Goal: Task Accomplishment & Management: Complete application form

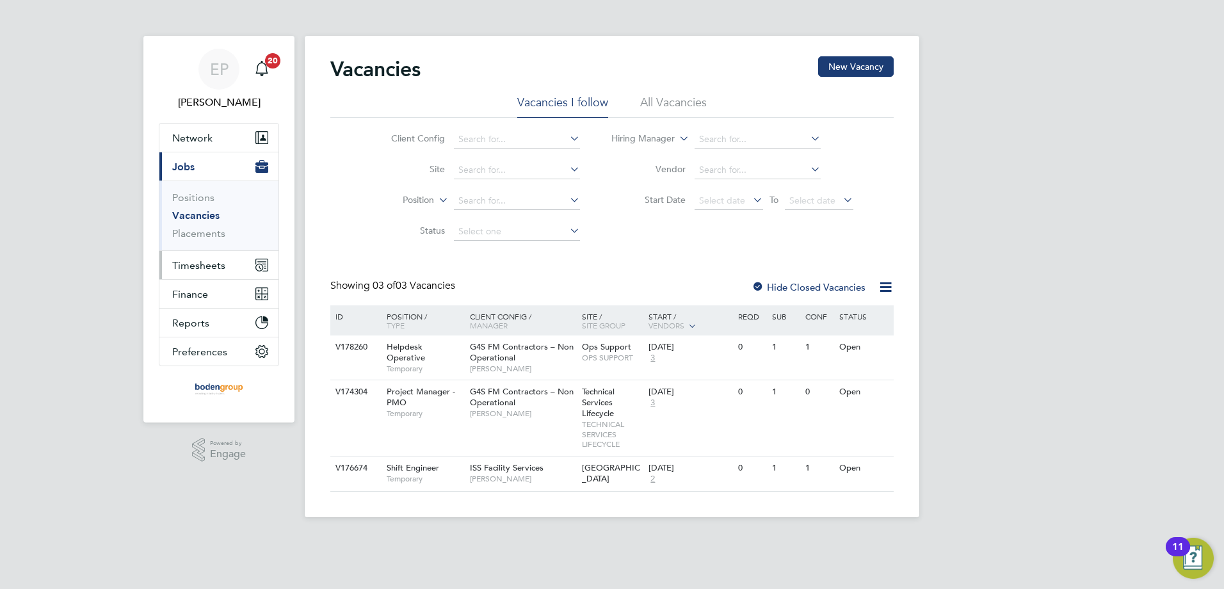
click at [176, 264] on span "Timesheets" at bounding box center [198, 265] width 53 height 12
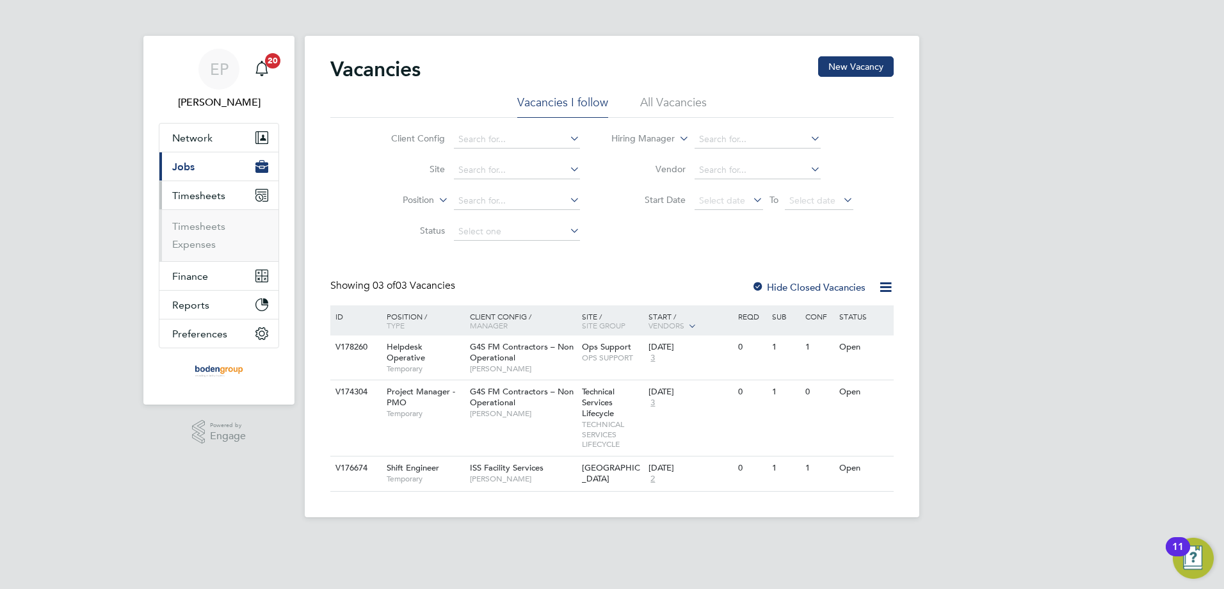
click at [200, 233] on li "Timesheets" at bounding box center [220, 229] width 96 height 18
click at [202, 230] on link "Timesheets" at bounding box center [198, 226] width 53 height 12
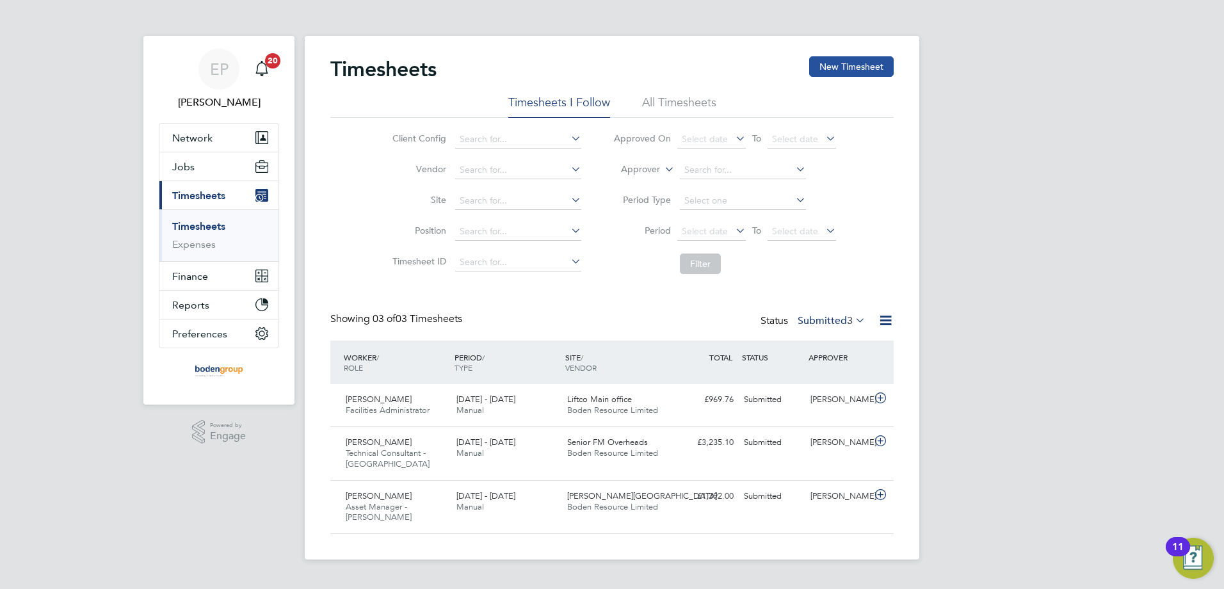
click at [820, 65] on button "New Timesheet" at bounding box center [851, 66] width 85 height 20
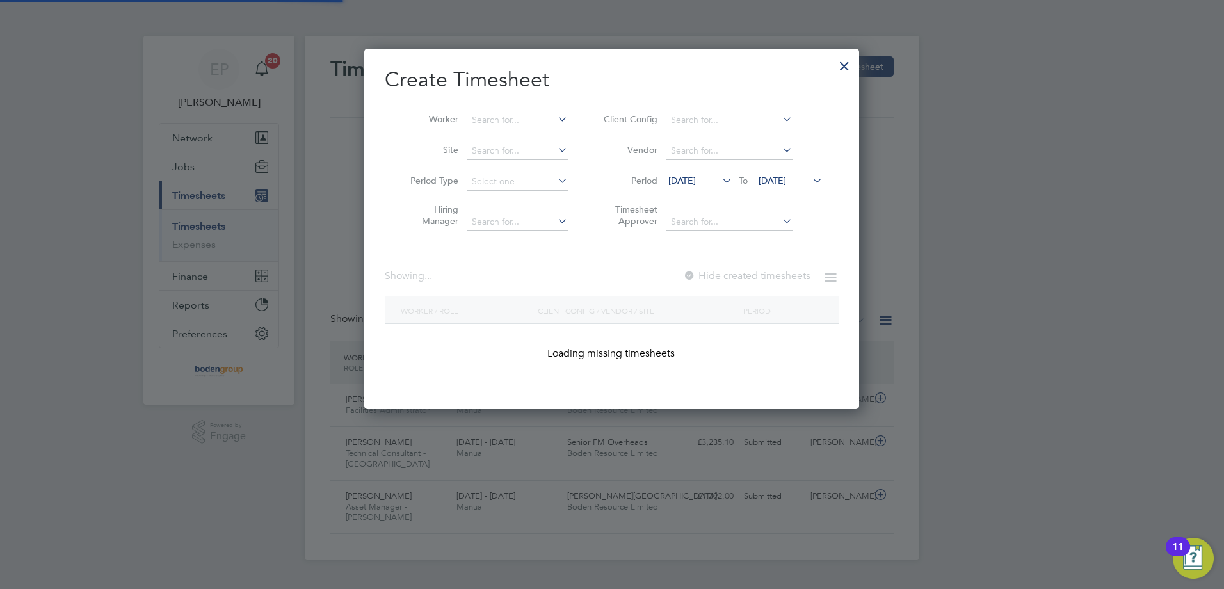
scroll to position [433, 496]
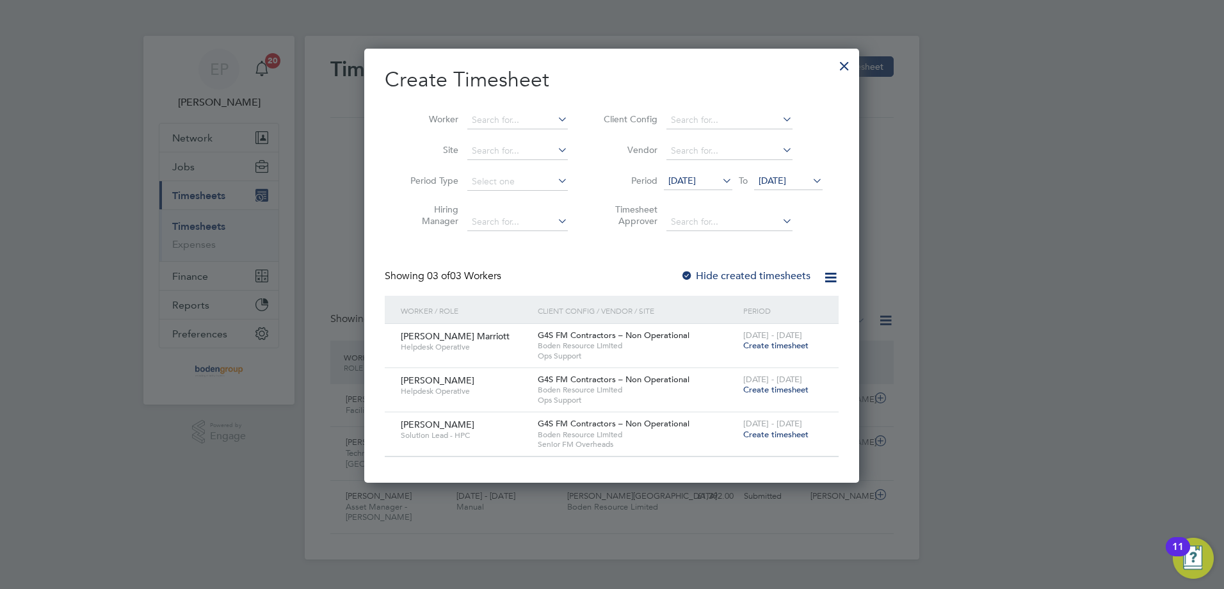
click at [771, 345] on span "Create timesheet" at bounding box center [775, 345] width 65 height 11
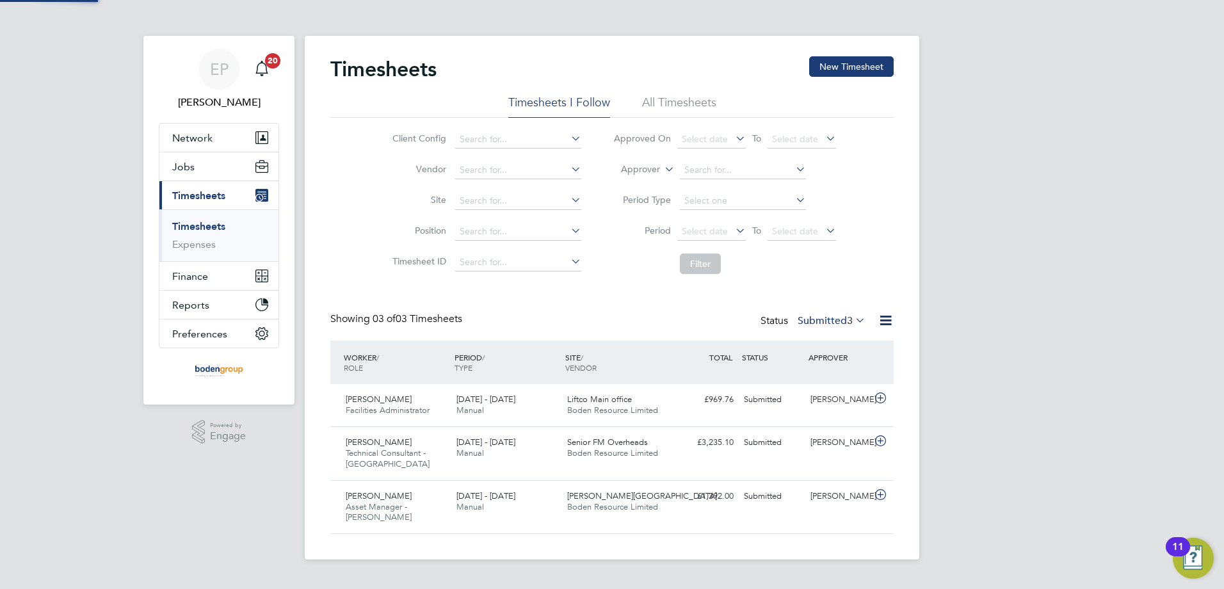
scroll to position [33, 111]
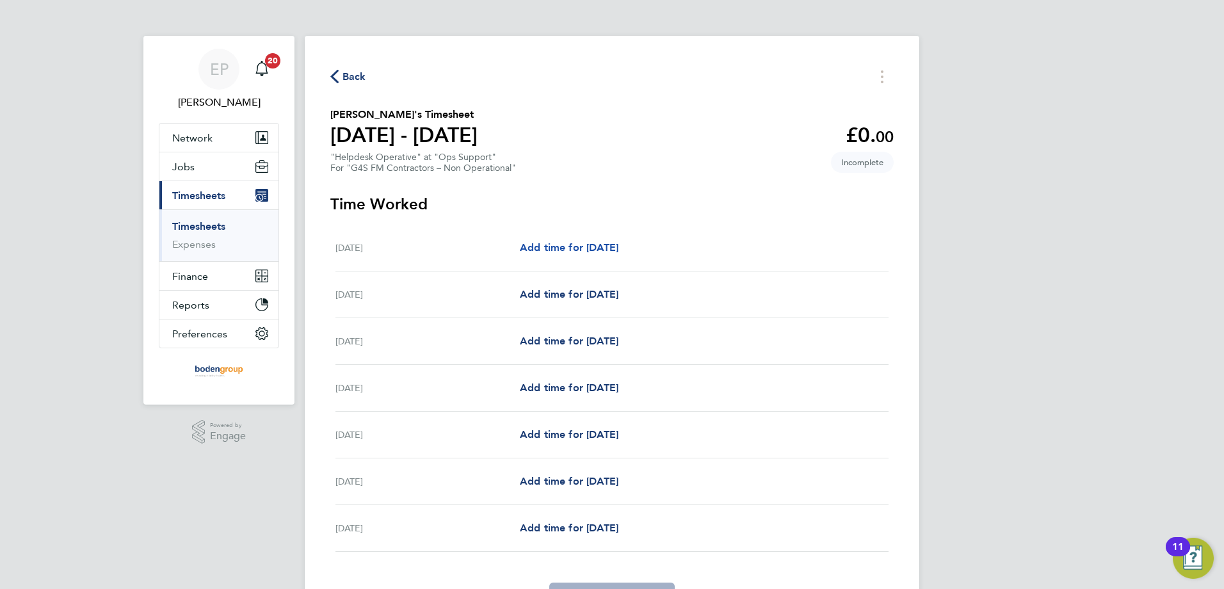
click at [589, 249] on span "Add time for [DATE]" at bounding box center [569, 247] width 99 height 12
select select "60"
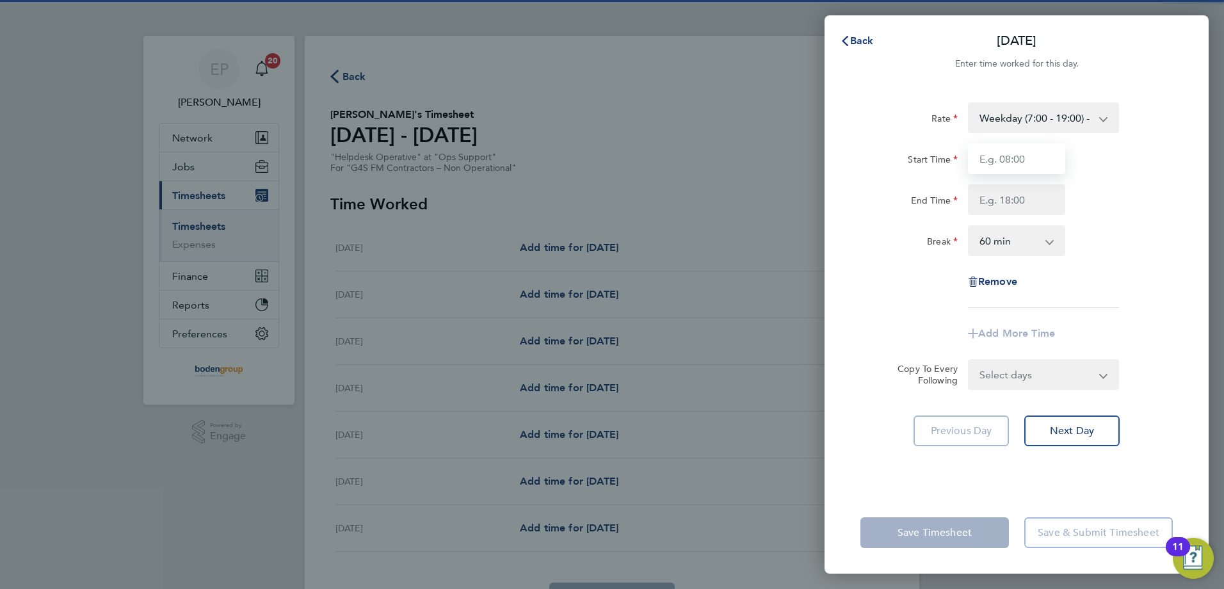
click at [998, 168] on input "Start Time" at bounding box center [1016, 158] width 97 height 31
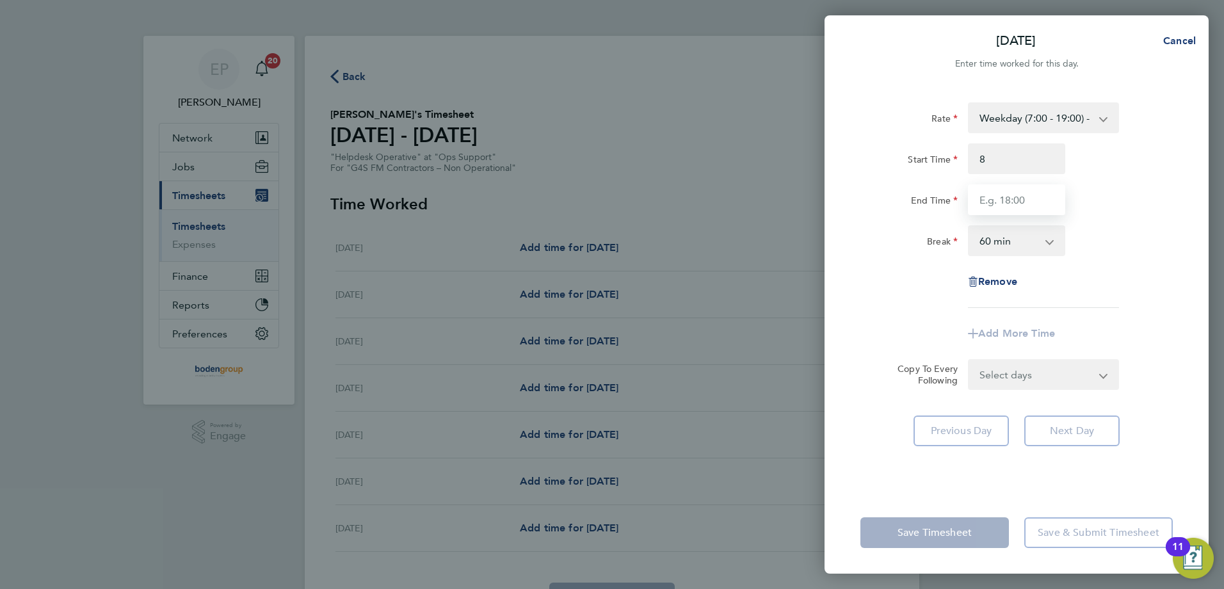
type input "08:00"
click at [987, 197] on input "End Time" at bounding box center [1016, 199] width 97 height 31
type input "17:00"
click at [917, 310] on app-timesheet-line-form-group "Rate Weekday (7:00 - 19:00) - 19.41 Evening & Weekend - 23.70 x 1.5 - 29.12 Ban…" at bounding box center [1016, 225] width 312 height 246
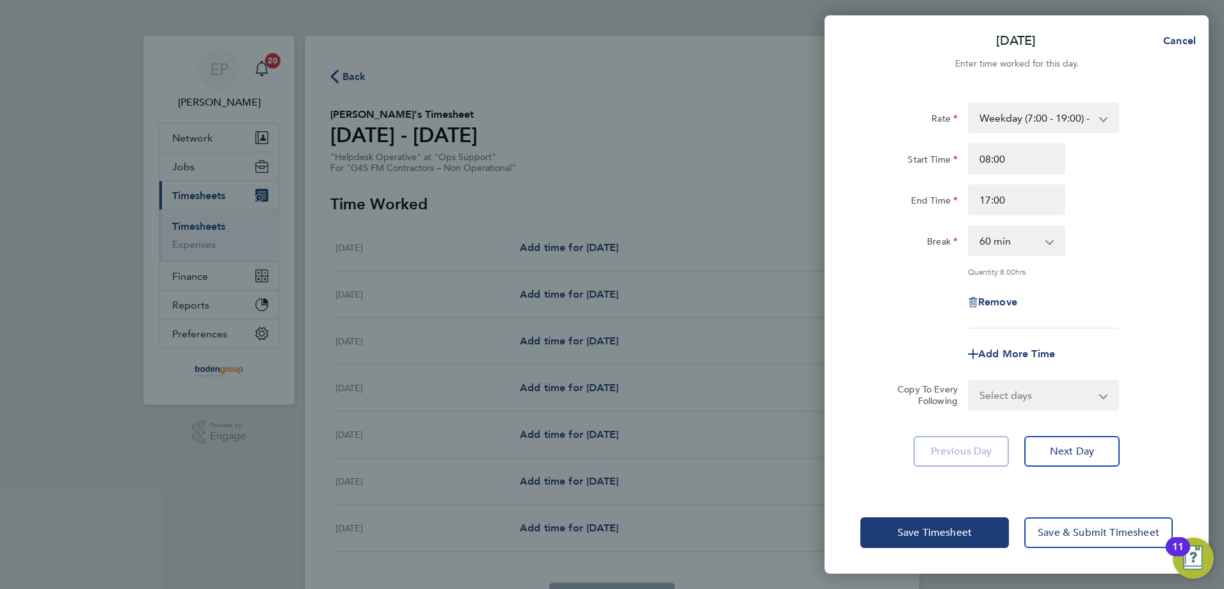
click at [1016, 396] on select "Select days Day Weekday (Mon-Fri) Weekend (Sat-Sun) [DATE] [DATE] [DATE] [DATE]…" at bounding box center [1036, 395] width 134 height 28
select select "WEEKDAY"
click at [969, 381] on select "Select days Day Weekday (Mon-Fri) Weekend (Sat-Sun) [DATE] [DATE] [DATE] [DATE]…" at bounding box center [1036, 395] width 134 height 28
select select "[DATE]"
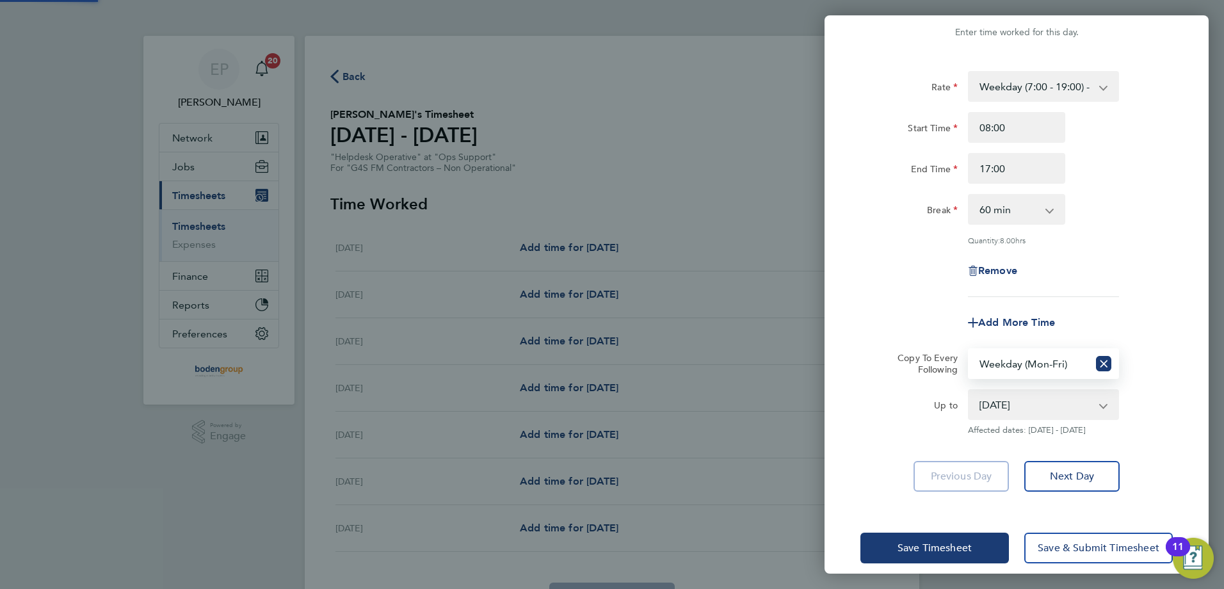
scroll to position [45, 0]
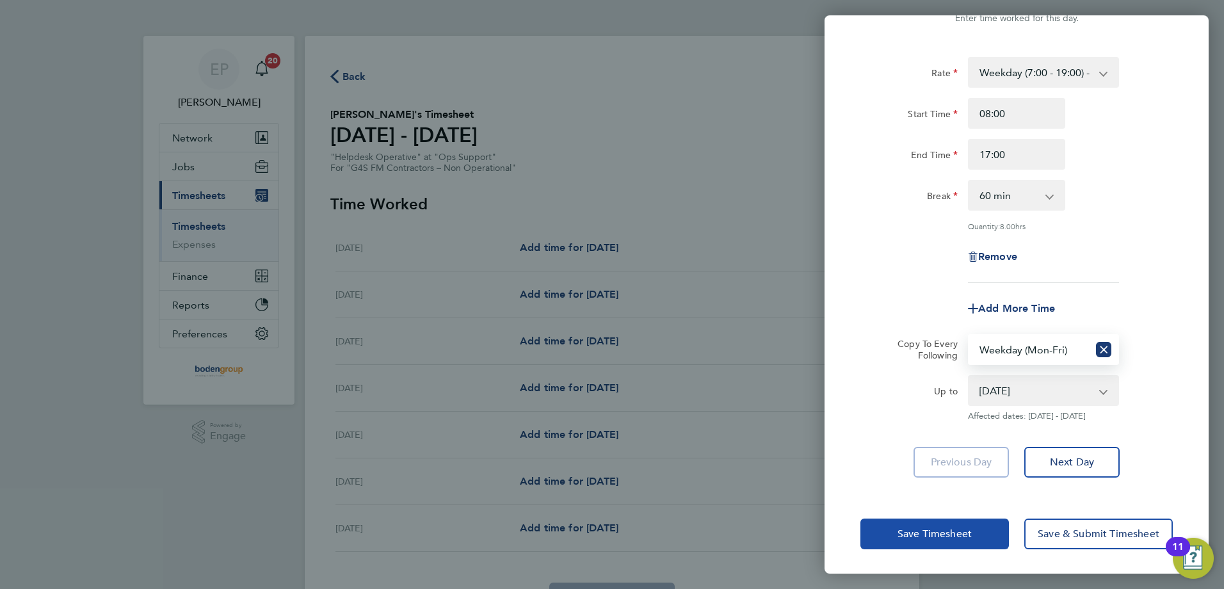
click at [956, 533] on span "Save Timesheet" at bounding box center [935, 534] width 74 height 13
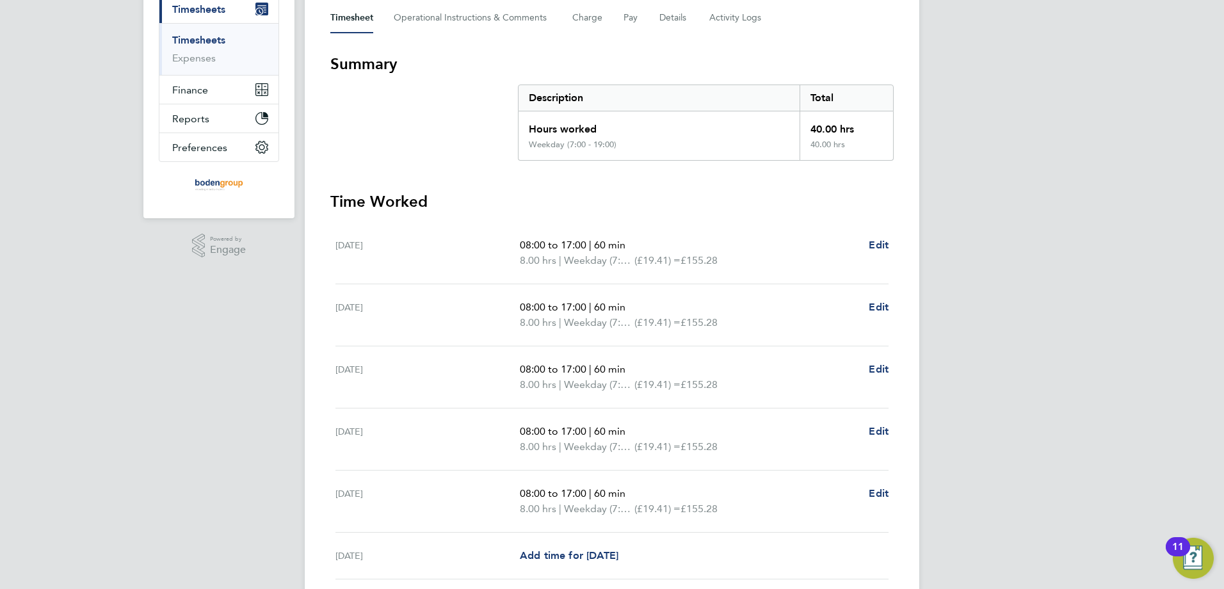
scroll to position [320, 0]
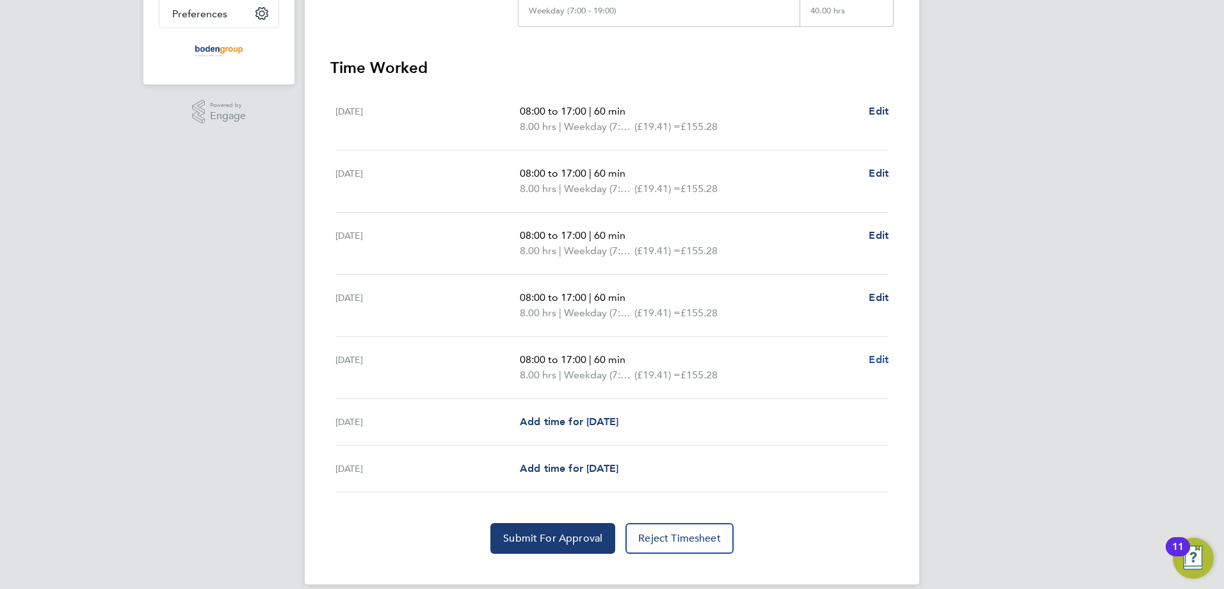
click at [878, 359] on span "Edit" at bounding box center [879, 359] width 20 height 12
select select "60"
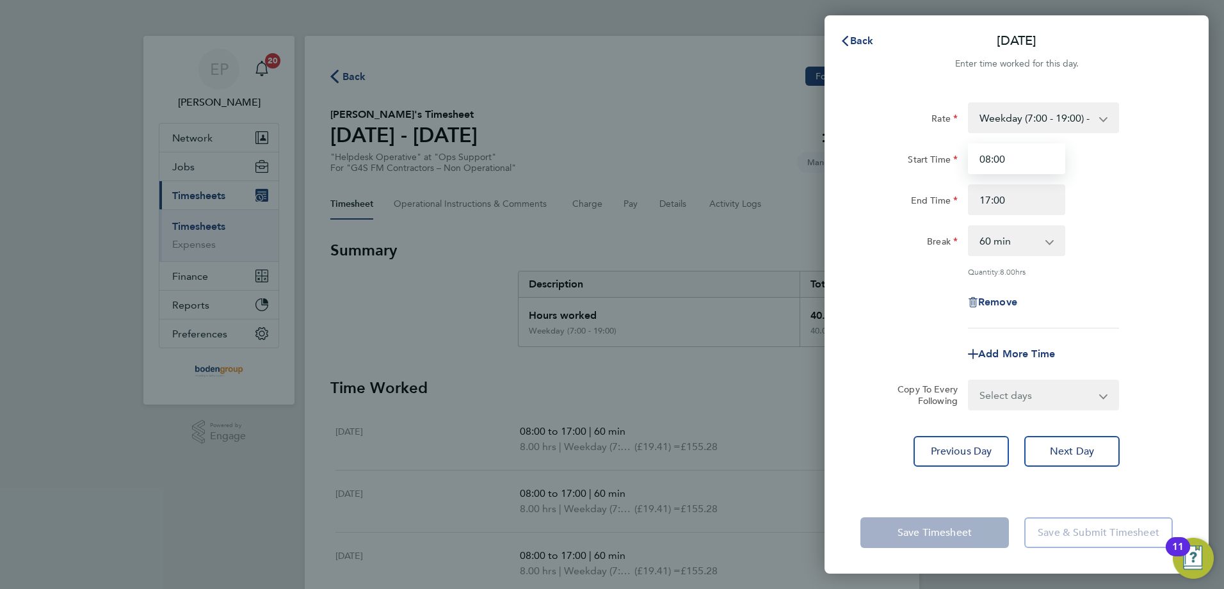
drag, startPoint x: 1019, startPoint y: 165, endPoint x: 958, endPoint y: 161, distance: 60.9
click at [958, 161] on div "Start Time 08:00" at bounding box center [1016, 158] width 323 height 31
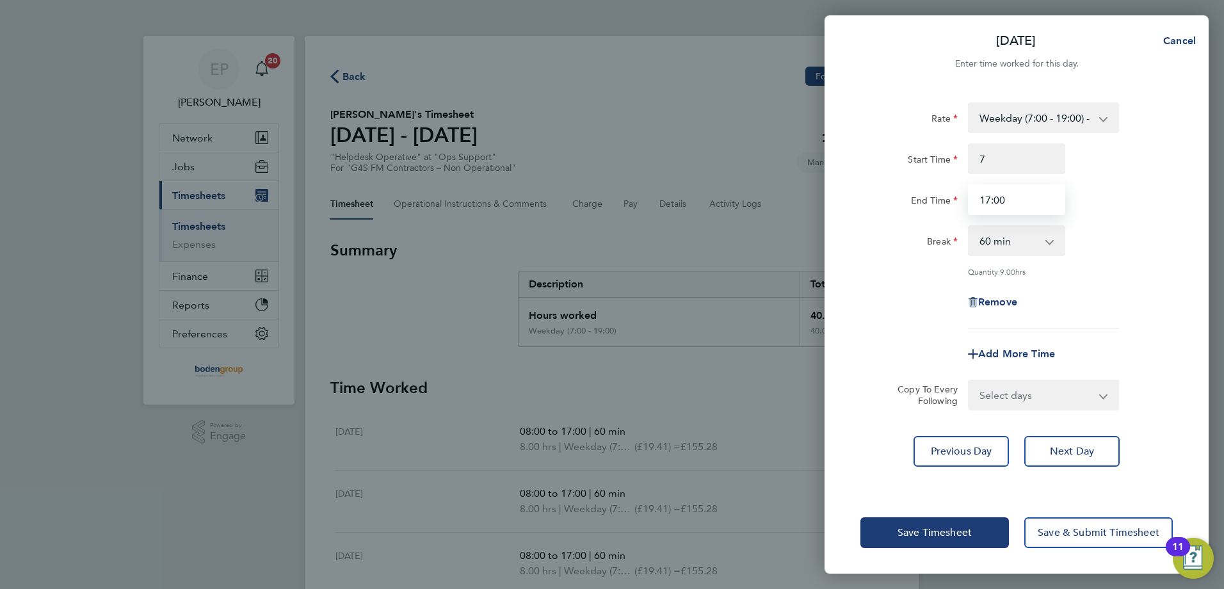
type input "07:00"
click at [988, 202] on input "17:00" at bounding box center [1016, 199] width 97 height 31
drag, startPoint x: 979, startPoint y: 200, endPoint x: 1015, endPoint y: 201, distance: 35.9
click at [1015, 201] on input "17:00" at bounding box center [1016, 199] width 97 height 31
type input "16:00"
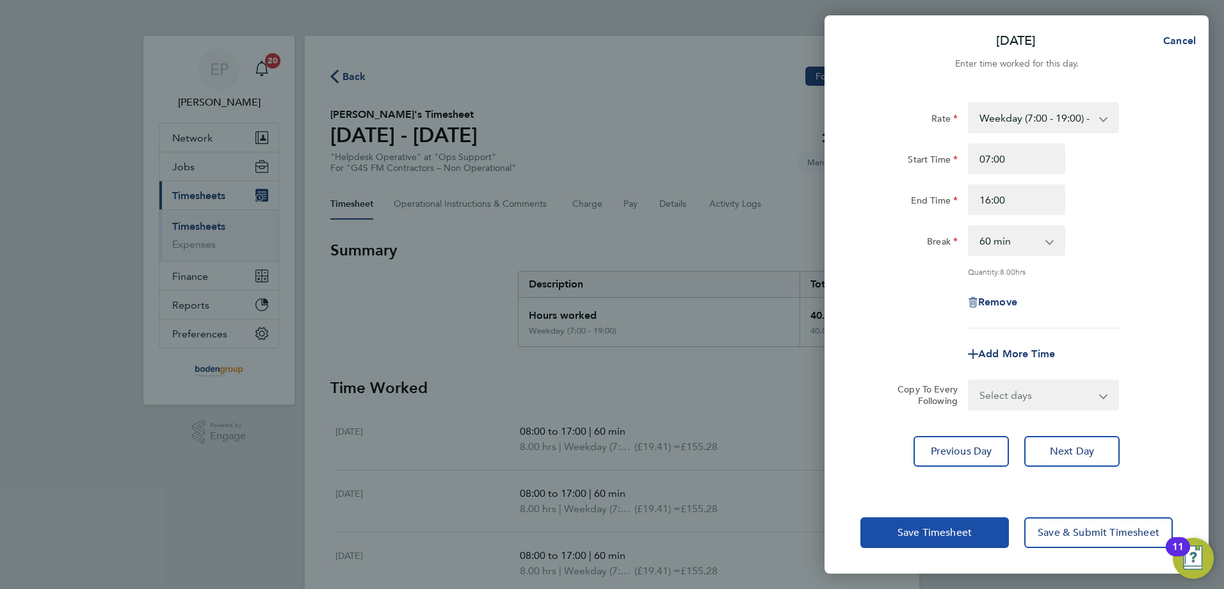
click at [973, 524] on button "Save Timesheet" at bounding box center [934, 532] width 149 height 31
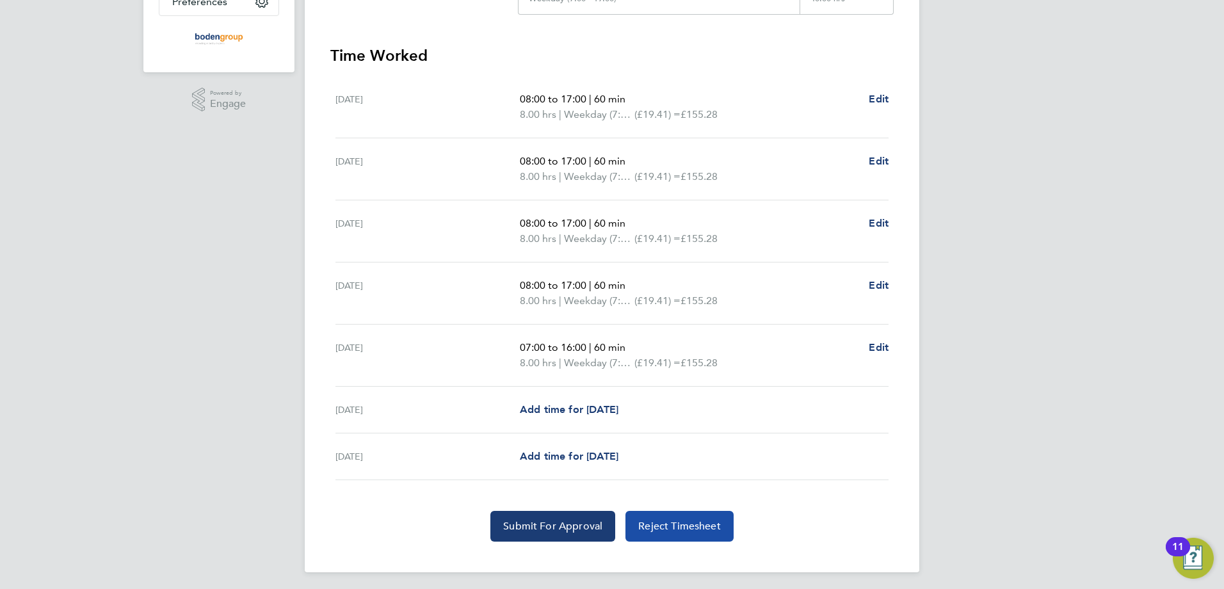
scroll to position [336, 0]
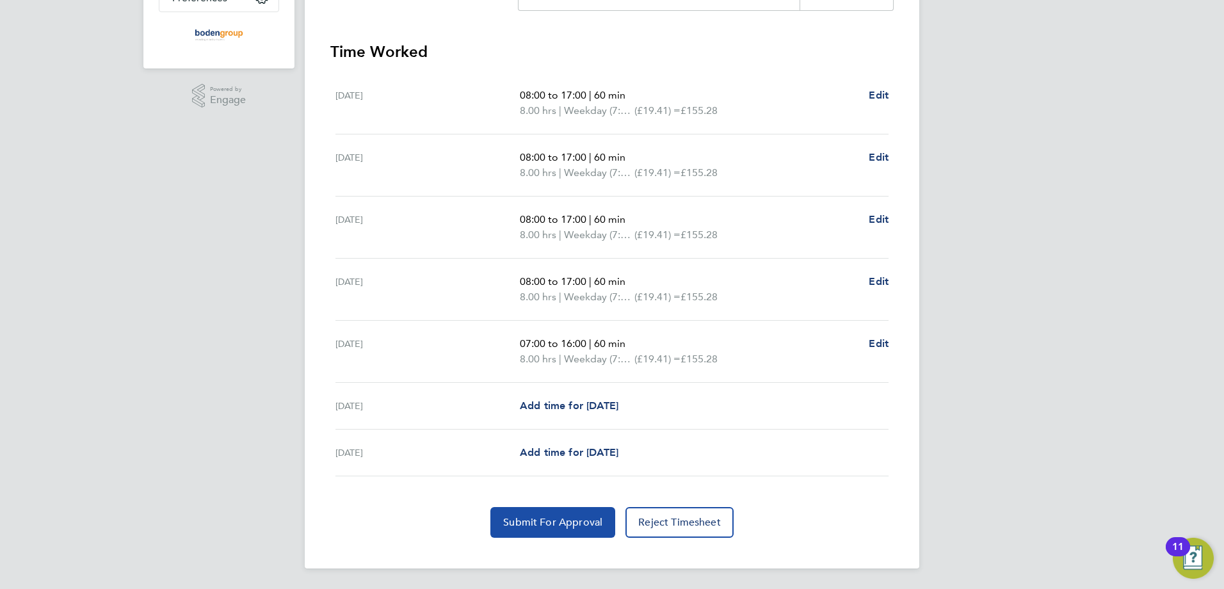
click at [589, 531] on button "Submit For Approval" at bounding box center [552, 522] width 125 height 31
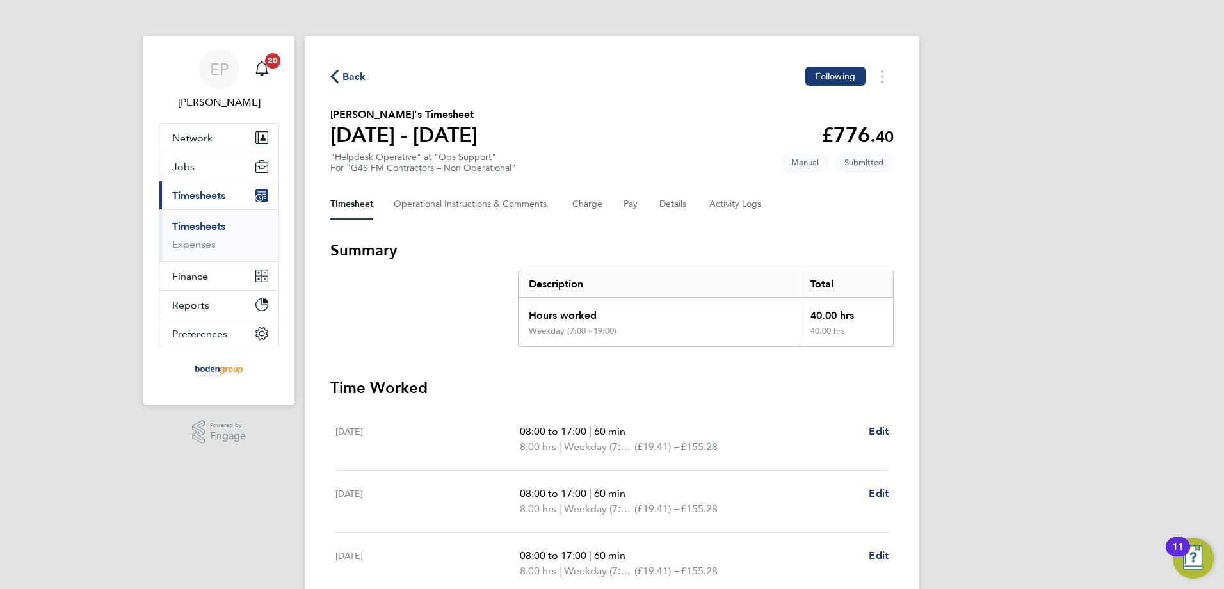
click at [357, 74] on span "Back" at bounding box center [355, 76] width 24 height 15
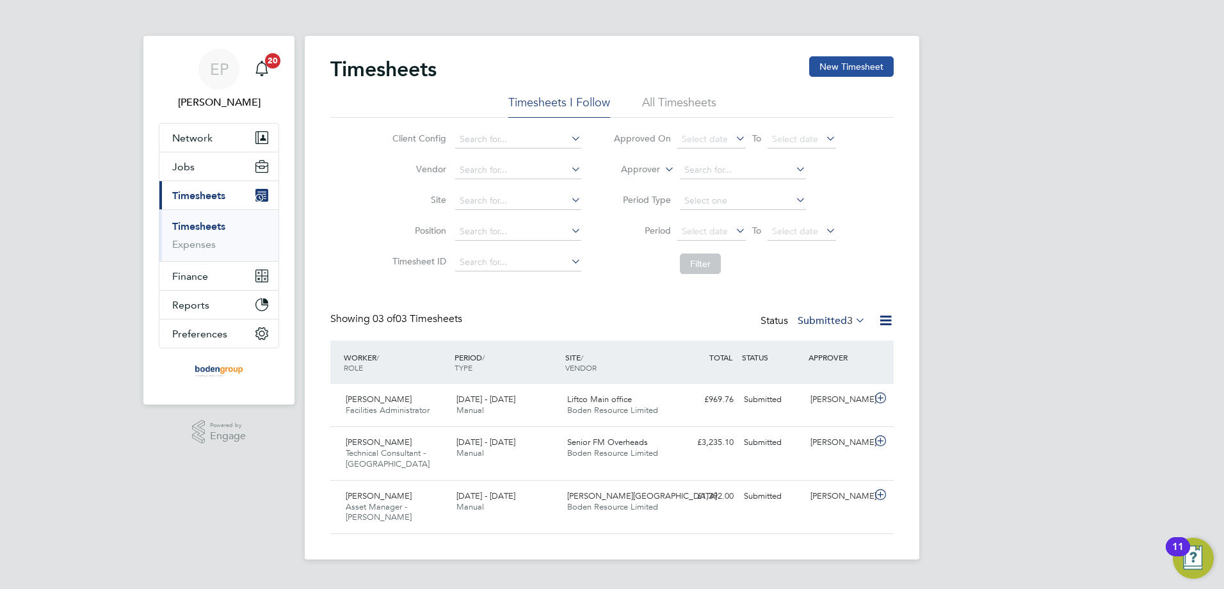
click at [864, 58] on button "New Timesheet" at bounding box center [851, 66] width 85 height 20
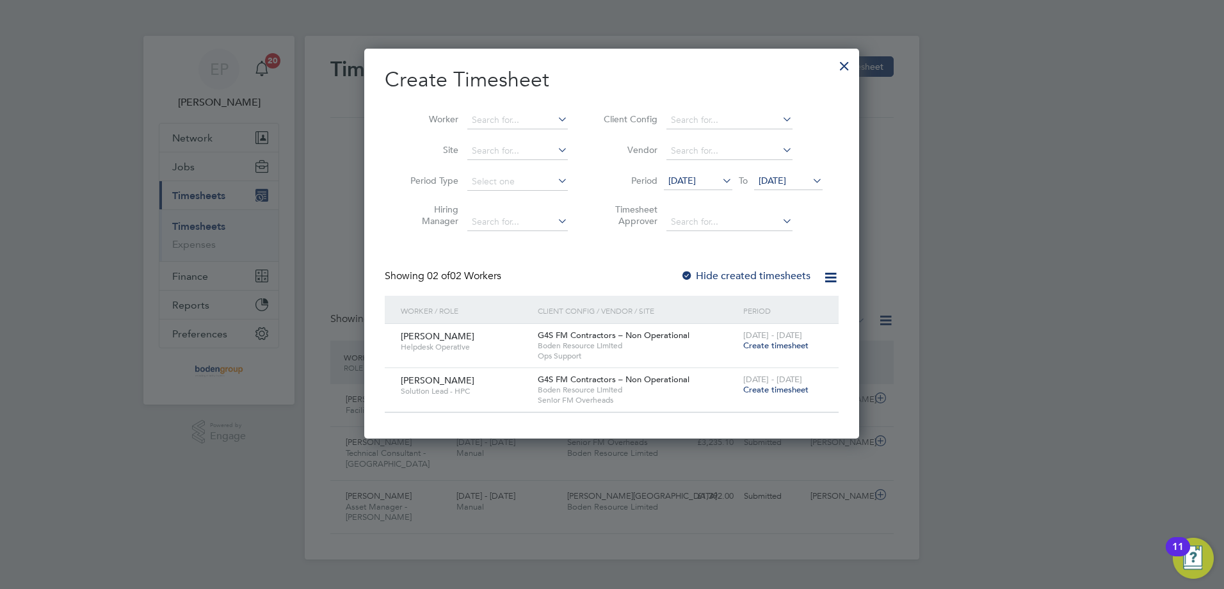
click at [757, 342] on span "Create timesheet" at bounding box center [775, 345] width 65 height 11
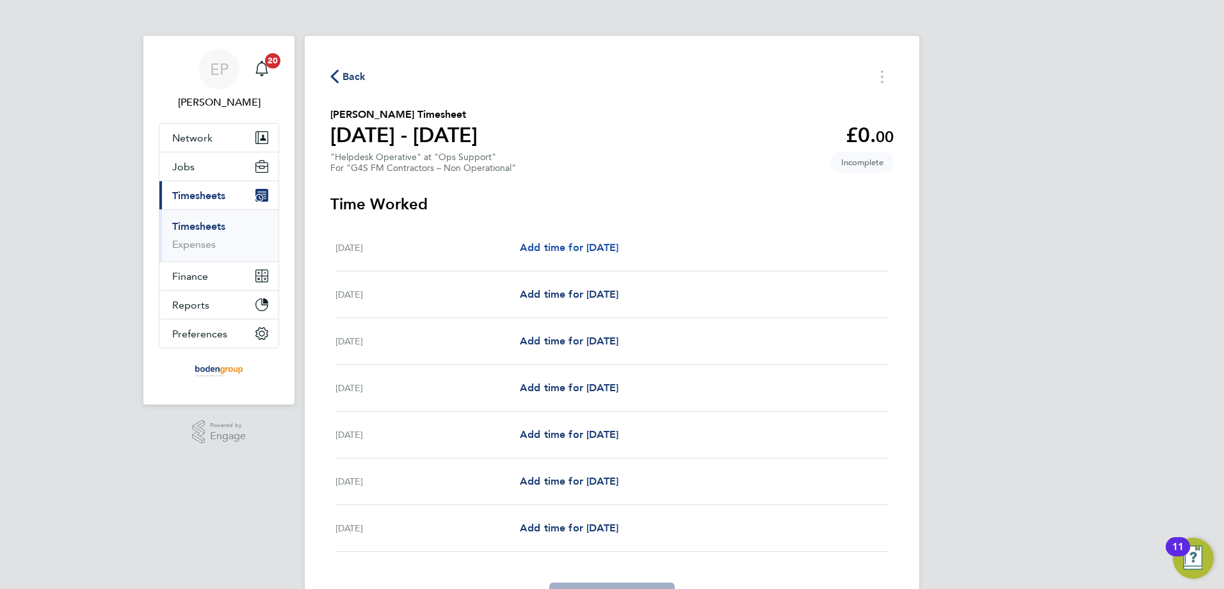
click at [538, 246] on span "Add time for [DATE]" at bounding box center [569, 247] width 99 height 12
select select "60"
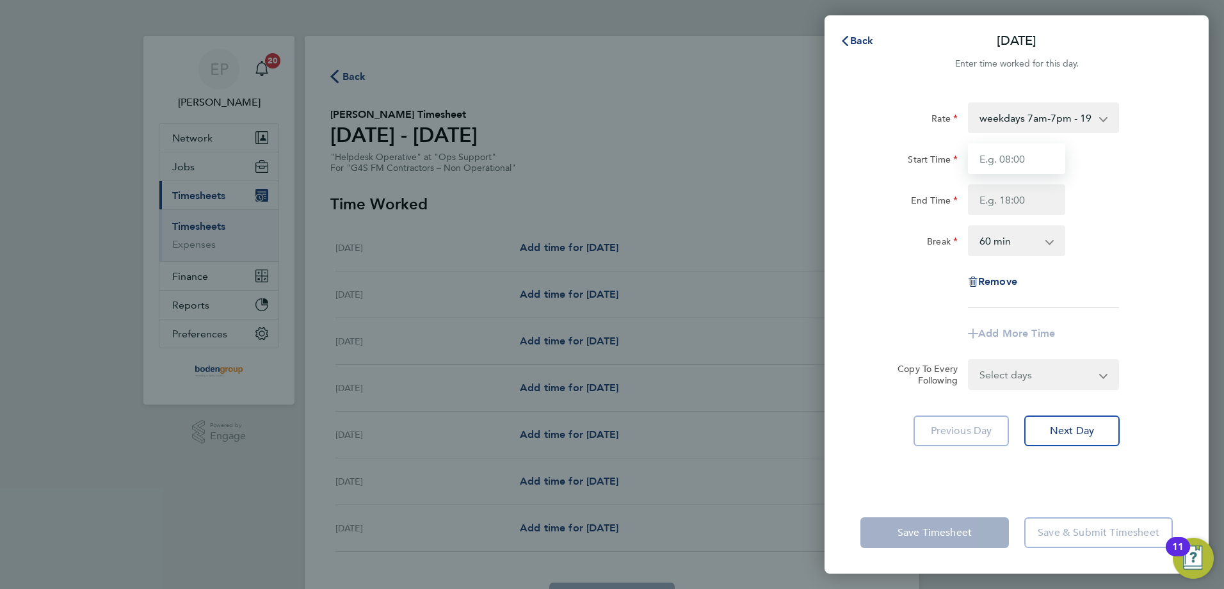
click at [999, 157] on input "Start Time" at bounding box center [1016, 158] width 97 height 31
type input "08:00"
click at [986, 196] on input "End Time" at bounding box center [1016, 199] width 97 height 31
type input "17:00"
click at [987, 235] on select "0 min 15 min 30 min 45 min 60 min 75 min 90 min" at bounding box center [1008, 241] width 79 height 28
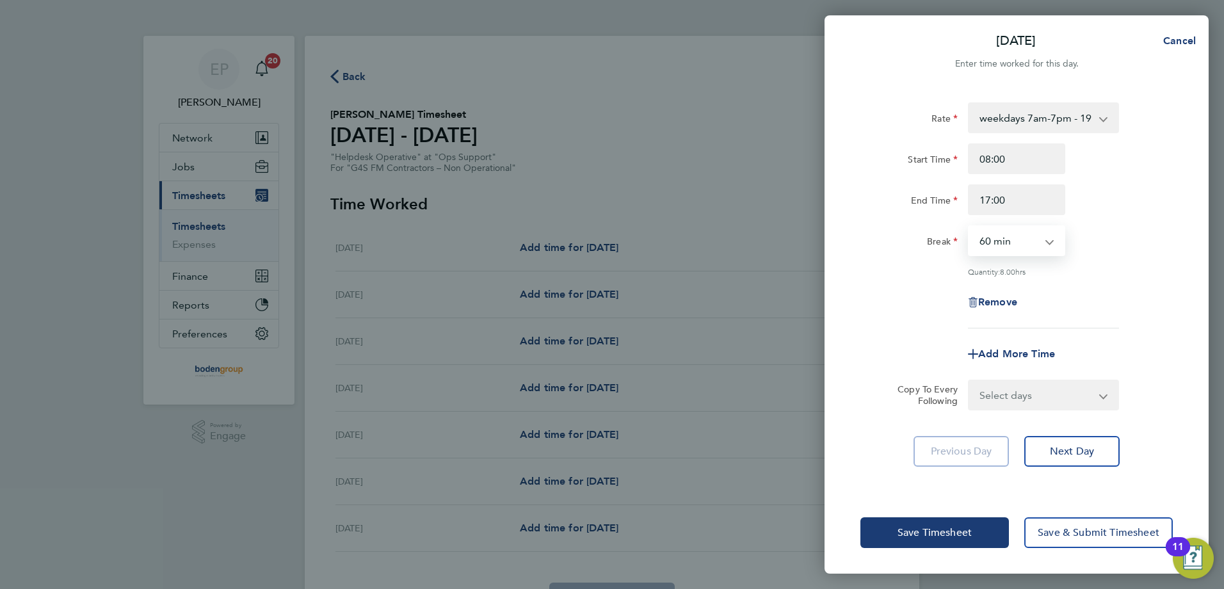
select select "30"
click at [969, 227] on select "0 min 15 min 30 min 45 min 60 min 75 min 90 min" at bounding box center [1008, 241] width 79 height 28
click at [1075, 393] on select "Select days Day Weekday (Mon-Fri) Weekend (Sat-Sun) [DATE] [DATE] [DATE] [DATE]…" at bounding box center [1036, 395] width 134 height 28
select select "WEEKDAY"
click at [969, 381] on select "Select days Day Weekday (Mon-Fri) Weekend (Sat-Sun) [DATE] [DATE] [DATE] [DATE]…" at bounding box center [1036, 395] width 134 height 28
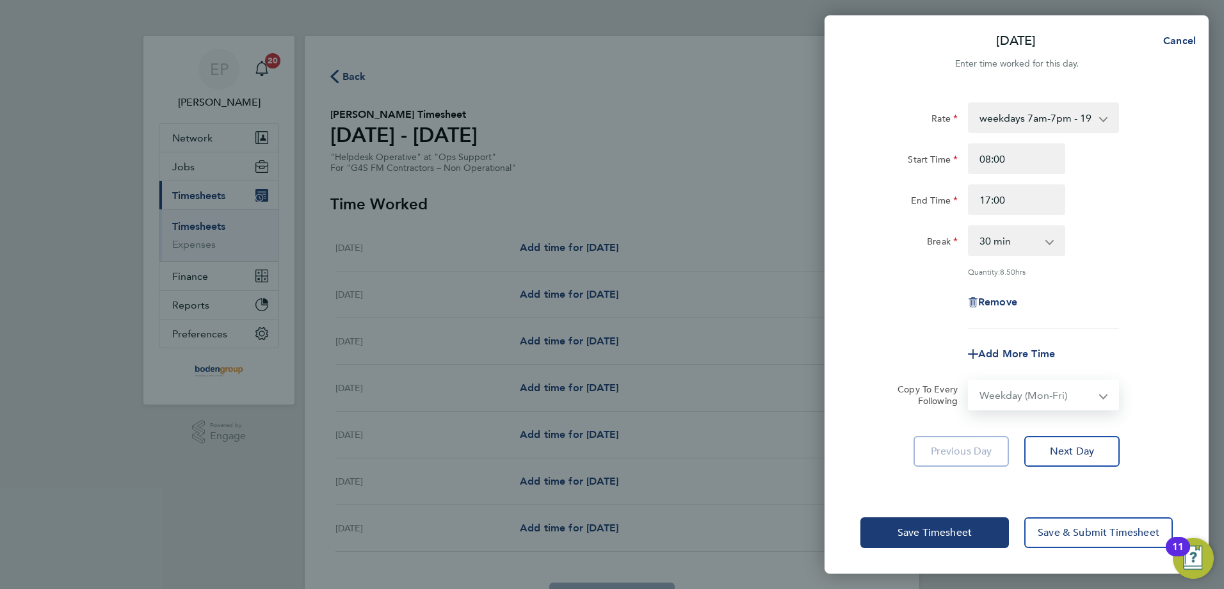
select select "[DATE]"
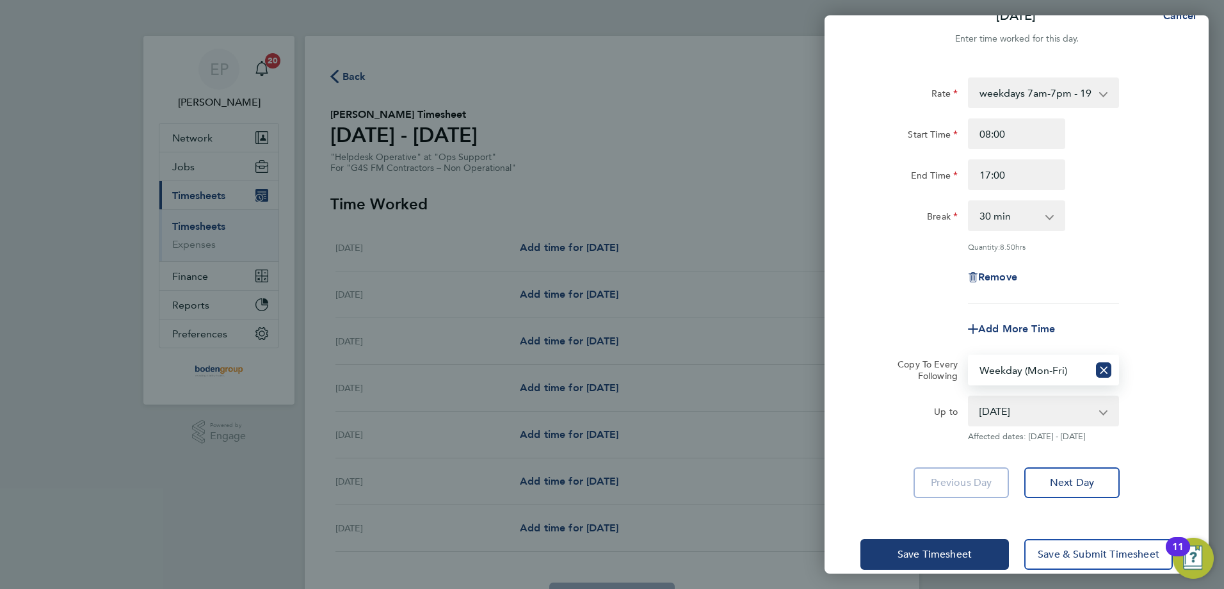
scroll to position [45, 0]
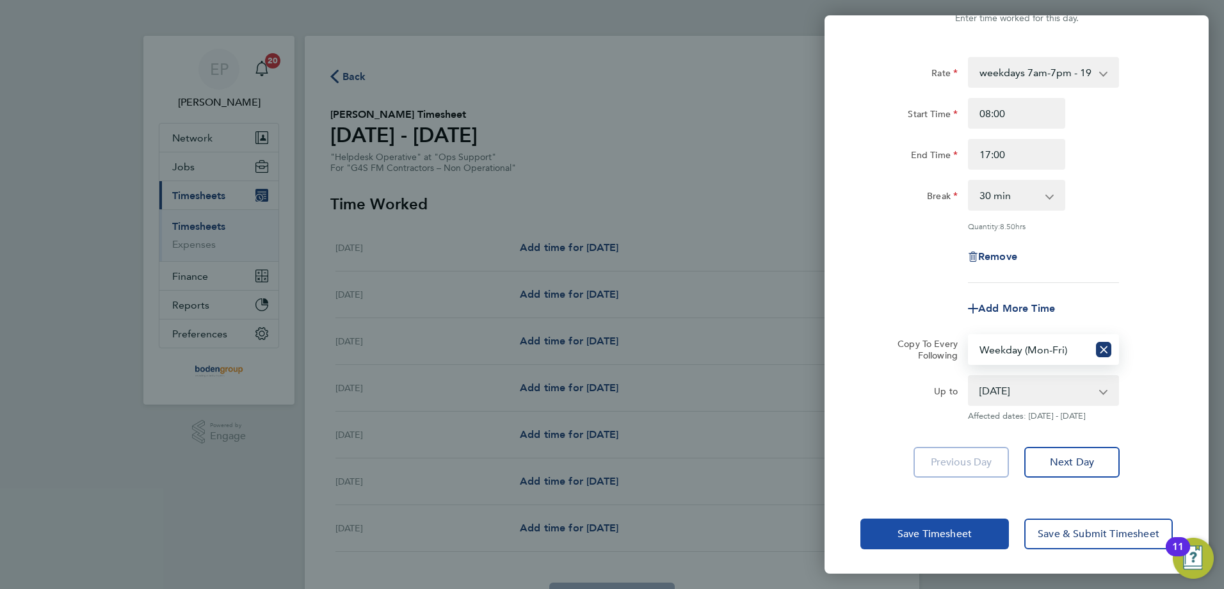
drag, startPoint x: 898, startPoint y: 527, endPoint x: 813, endPoint y: 524, distance: 84.6
click at [898, 528] on span "Save Timesheet" at bounding box center [935, 534] width 74 height 13
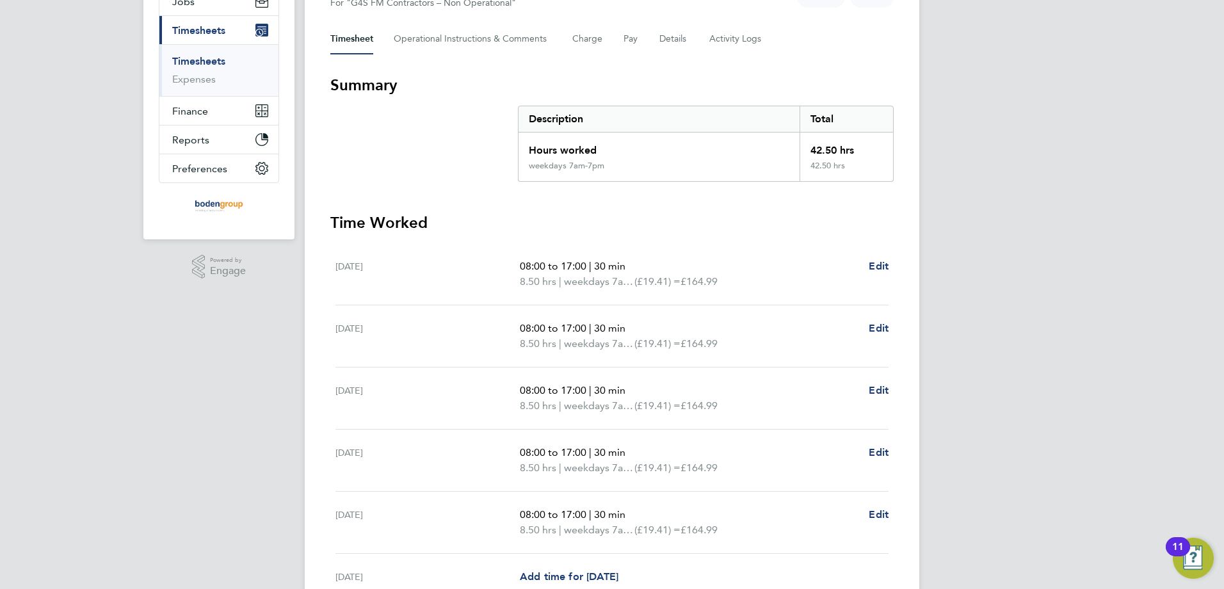
scroll to position [192, 0]
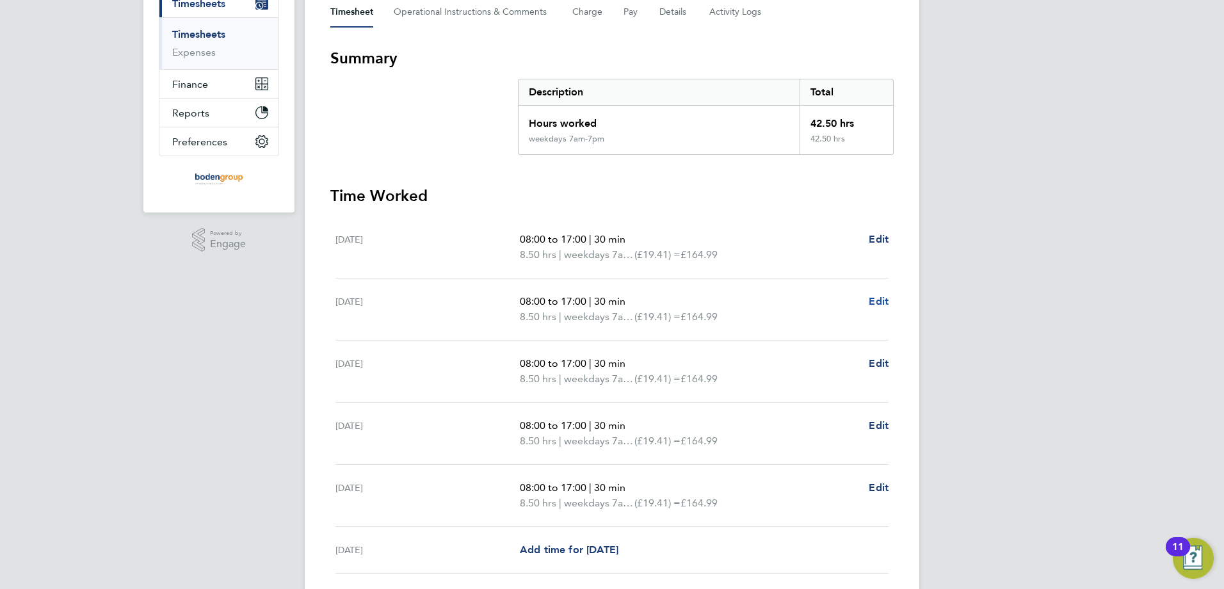
click at [872, 298] on span "Edit" at bounding box center [879, 301] width 20 height 12
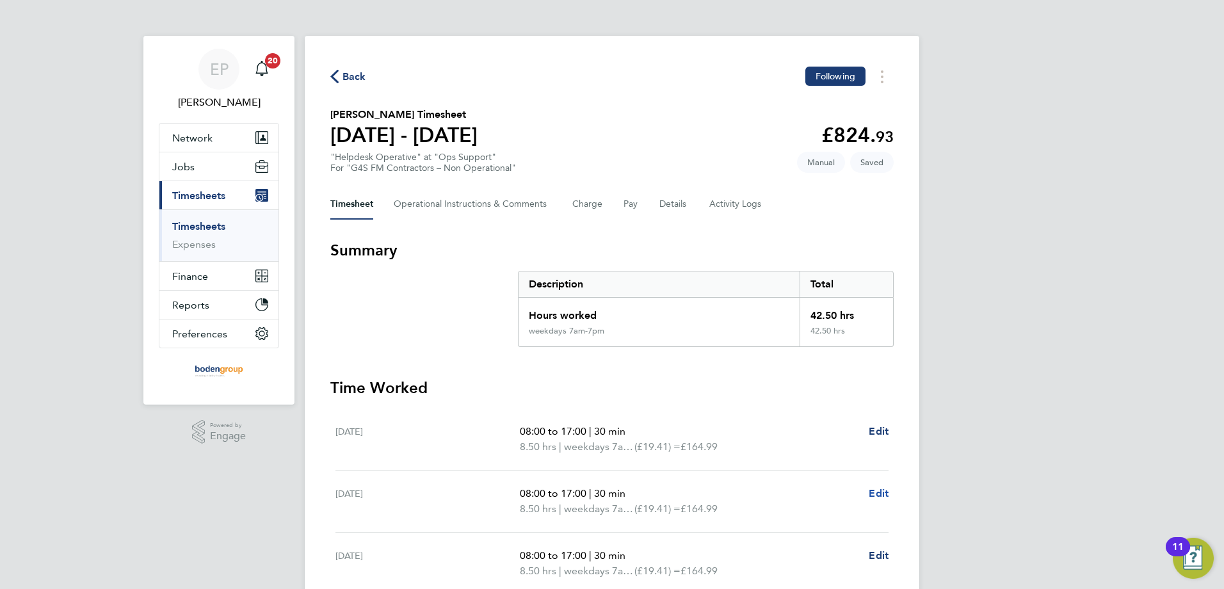
select select "30"
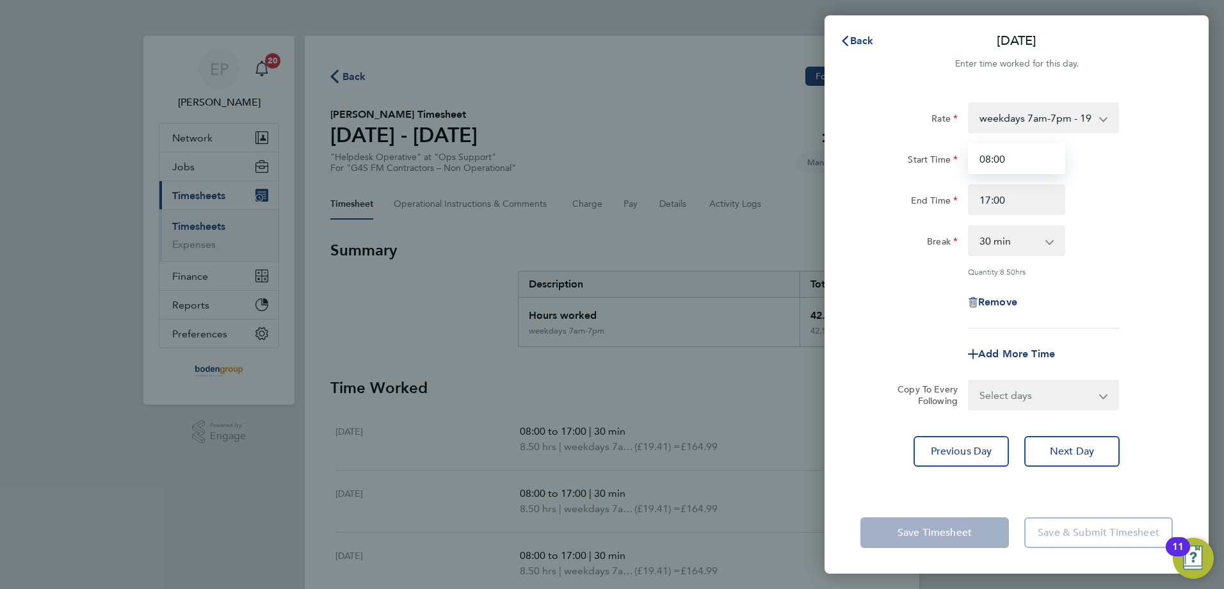
drag, startPoint x: 1029, startPoint y: 158, endPoint x: 958, endPoint y: 159, distance: 70.4
click at [958, 159] on div "Start Time 08:00" at bounding box center [1016, 158] width 323 height 31
type input "07:00"
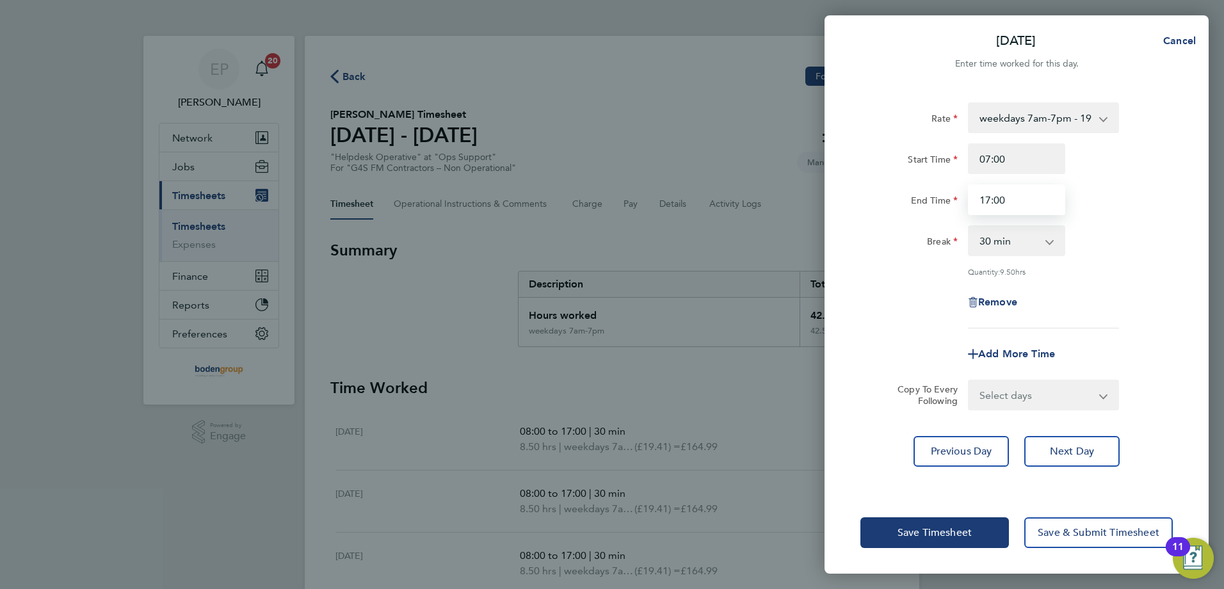
drag, startPoint x: 976, startPoint y: 197, endPoint x: 1037, endPoint y: 200, distance: 61.5
click at [1037, 200] on input "17:00" at bounding box center [1016, 199] width 97 height 31
type input "16:00"
click at [937, 531] on span "Save Timesheet" at bounding box center [935, 532] width 74 height 13
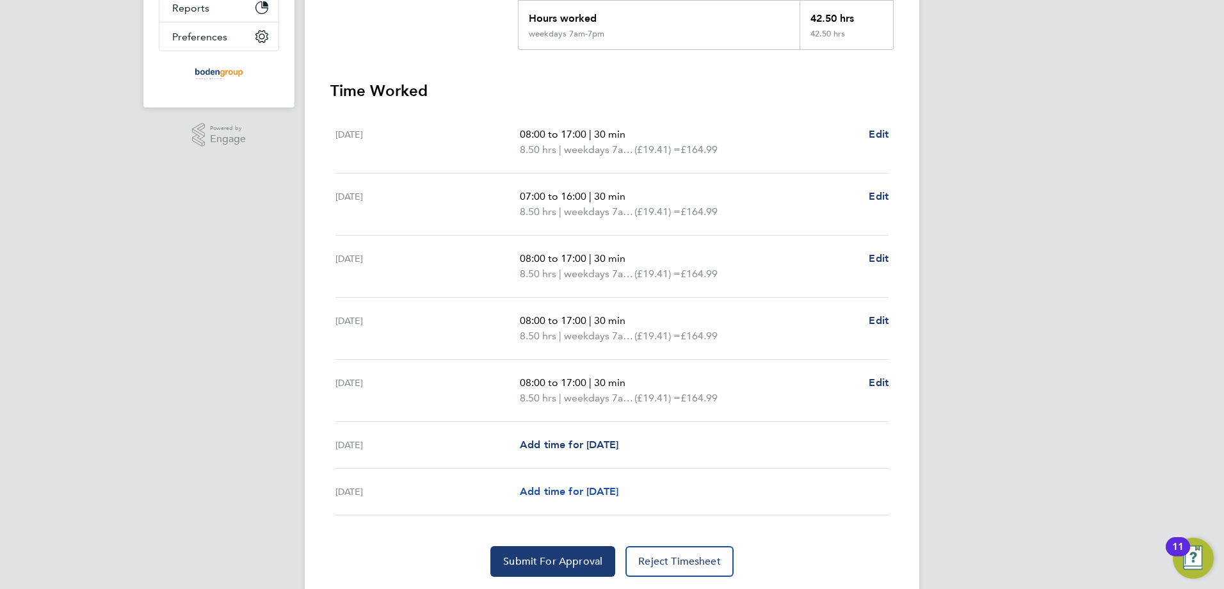
scroll to position [336, 0]
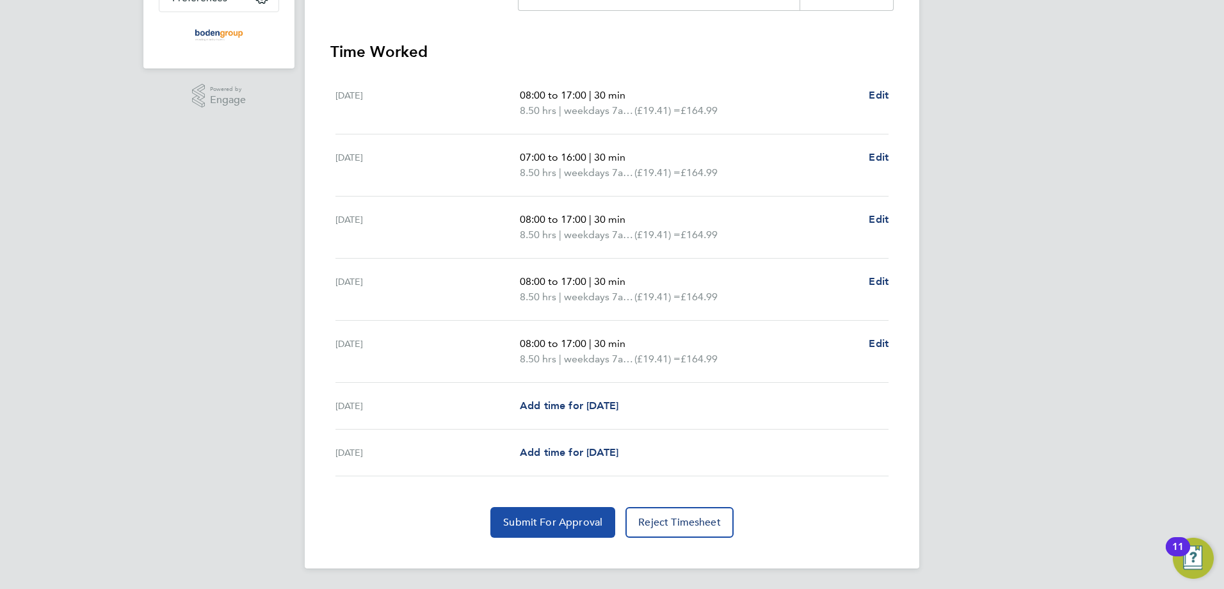
click at [542, 519] on span "Submit For Approval" at bounding box center [552, 522] width 99 height 13
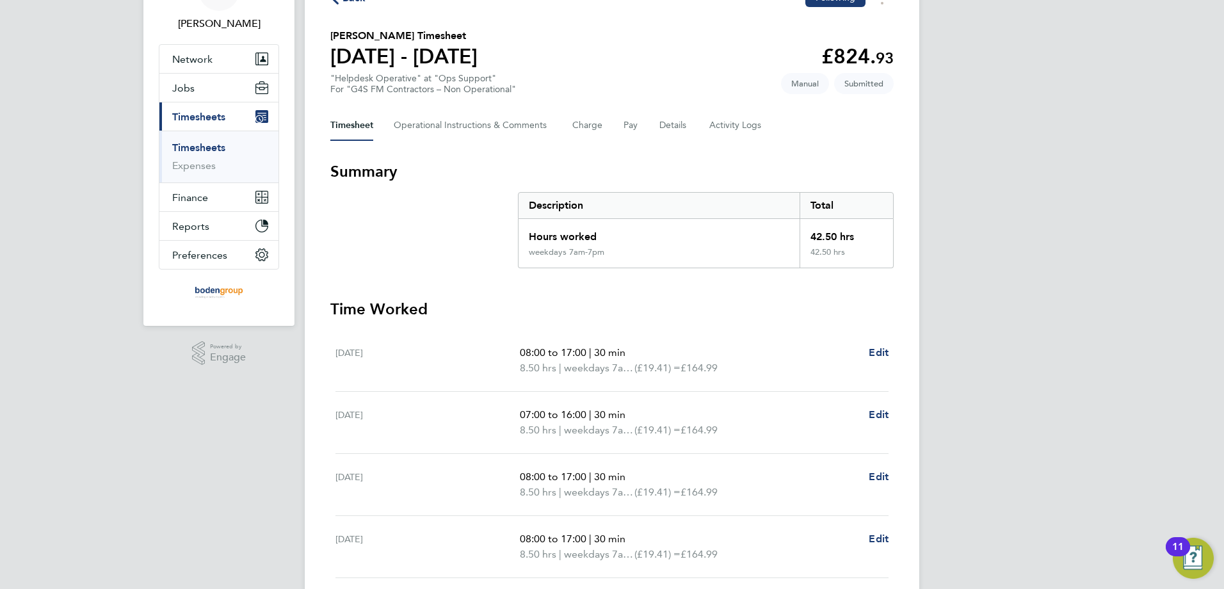
scroll to position [16, 0]
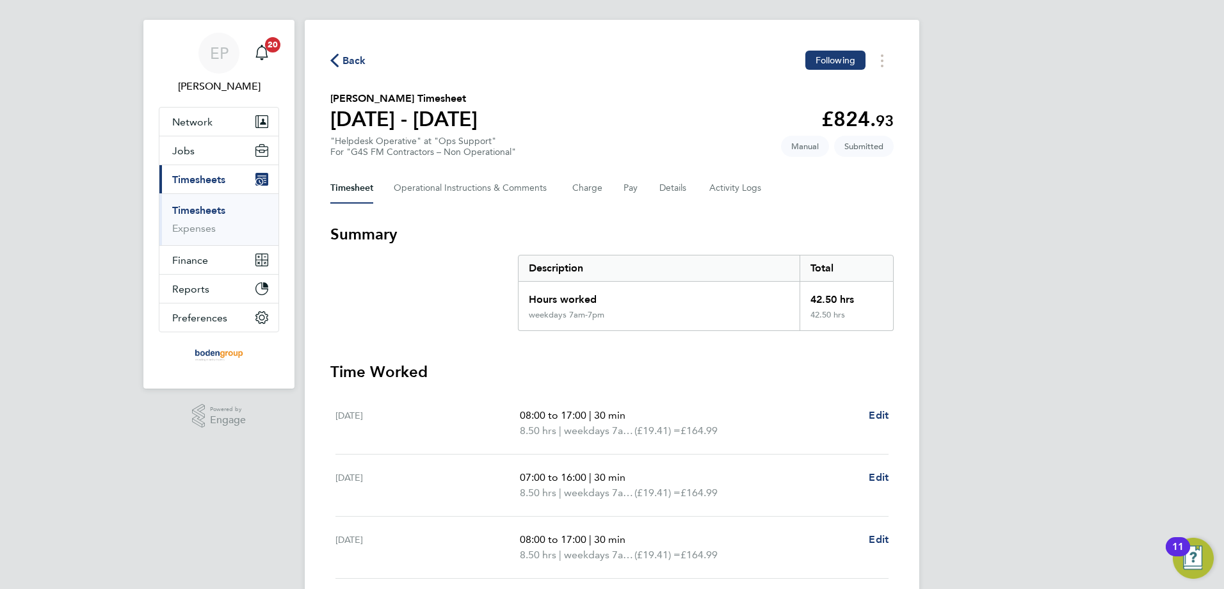
click at [347, 56] on span "Back" at bounding box center [355, 60] width 24 height 15
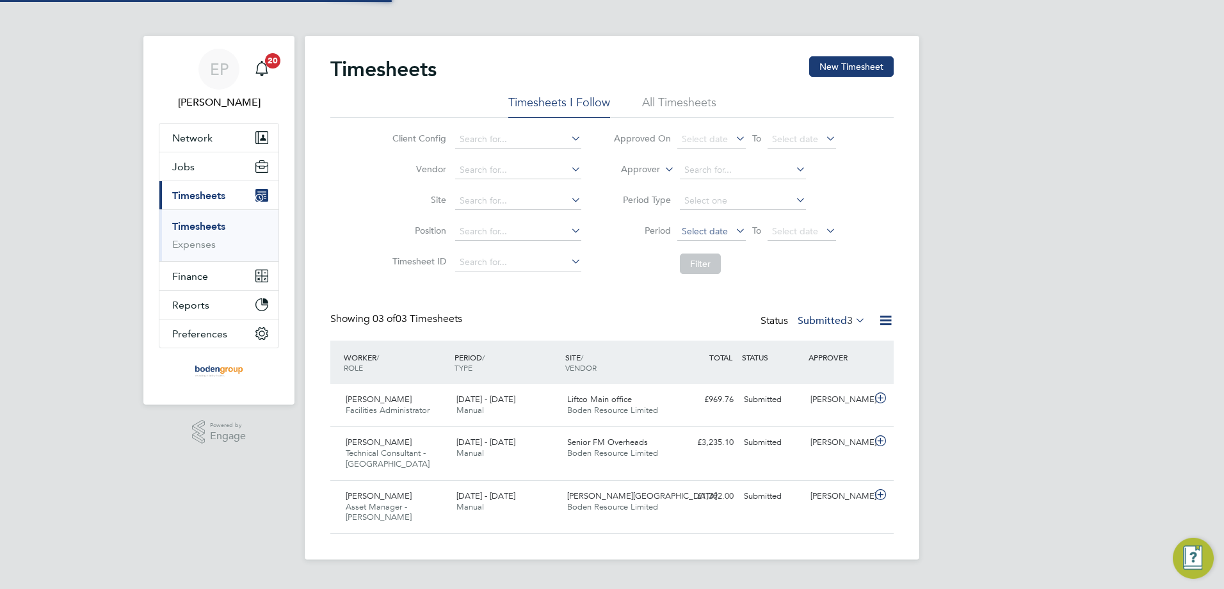
scroll to position [6, 6]
click at [843, 54] on div "Timesheets New Timesheet Timesheets I Follow All Timesheets Client Config Vendo…" at bounding box center [612, 298] width 615 height 524
drag, startPoint x: 835, startPoint y: 63, endPoint x: 802, endPoint y: 233, distance: 173.6
click at [835, 63] on button "New Timesheet" at bounding box center [851, 66] width 85 height 20
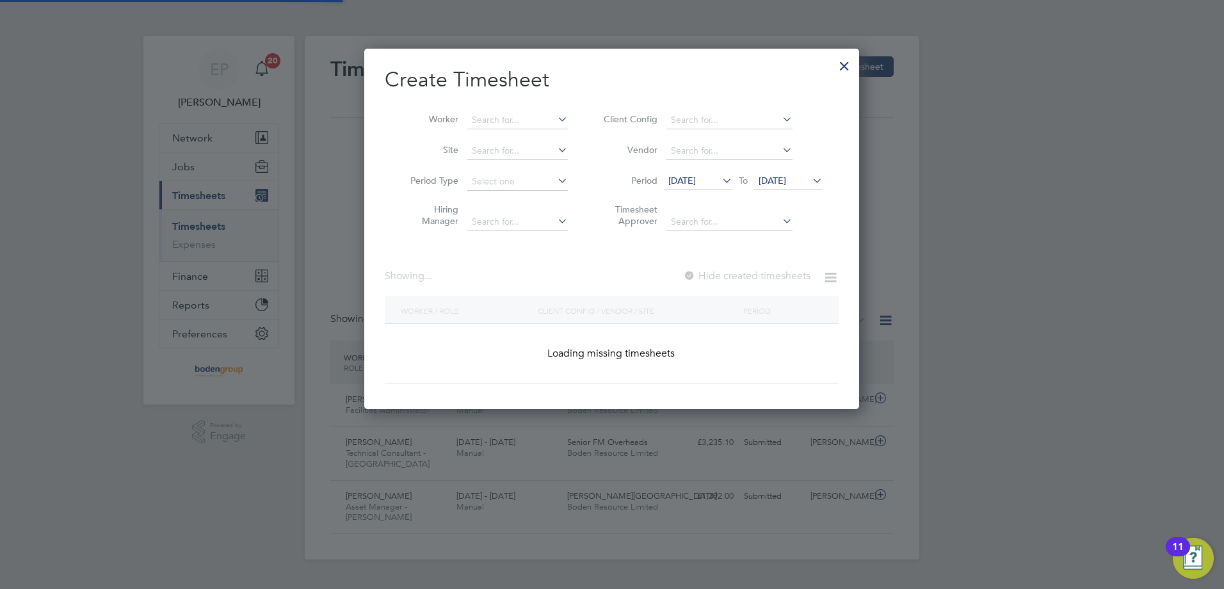
scroll to position [345, 496]
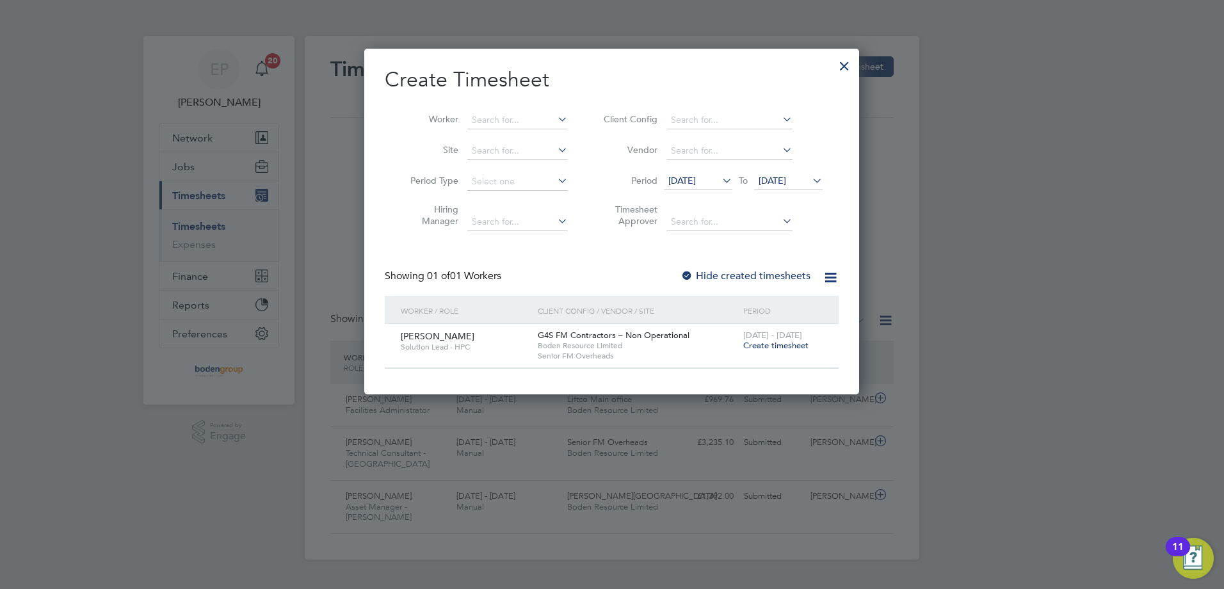
click at [792, 341] on span "Create timesheet" at bounding box center [775, 345] width 65 height 11
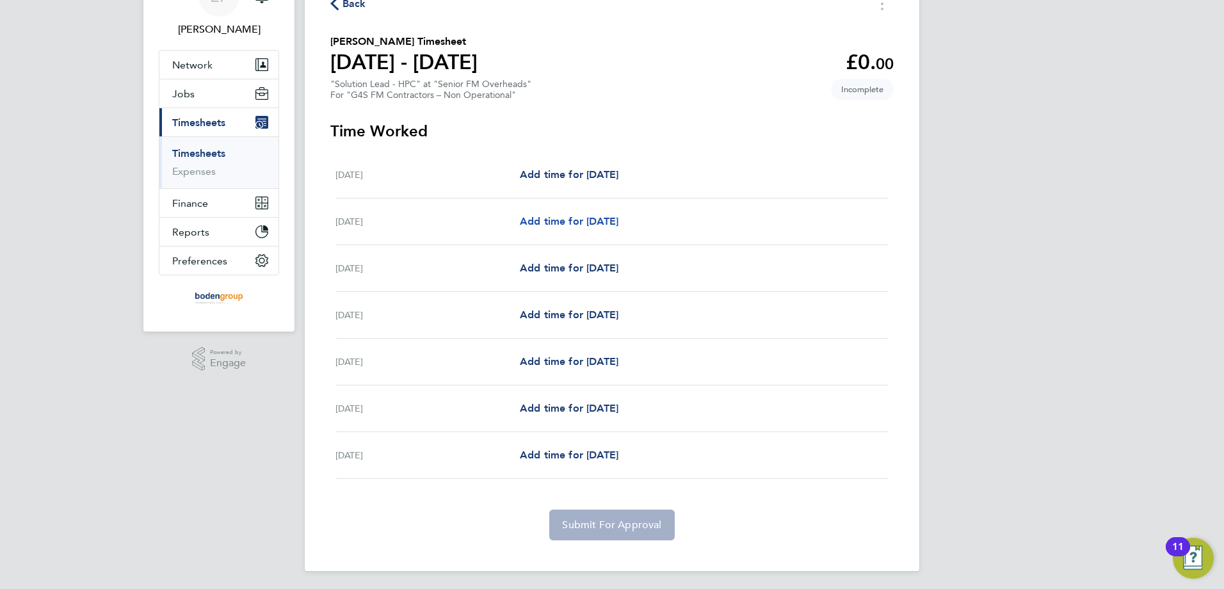
scroll to position [76, 0]
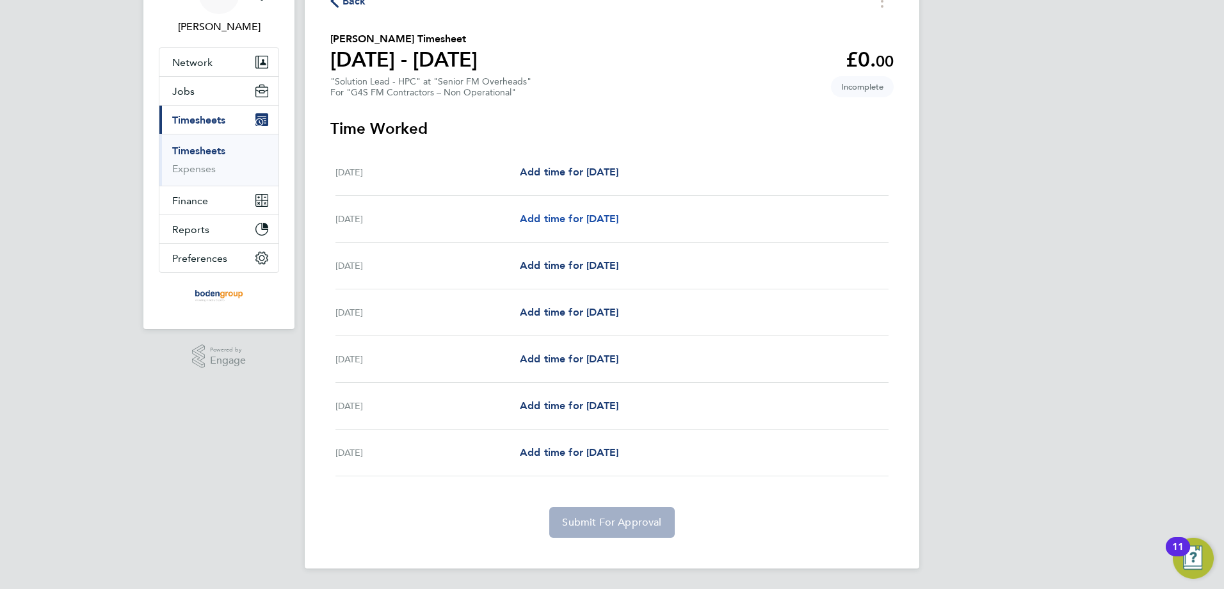
click at [618, 222] on span "Add time for [DATE]" at bounding box center [569, 219] width 99 height 12
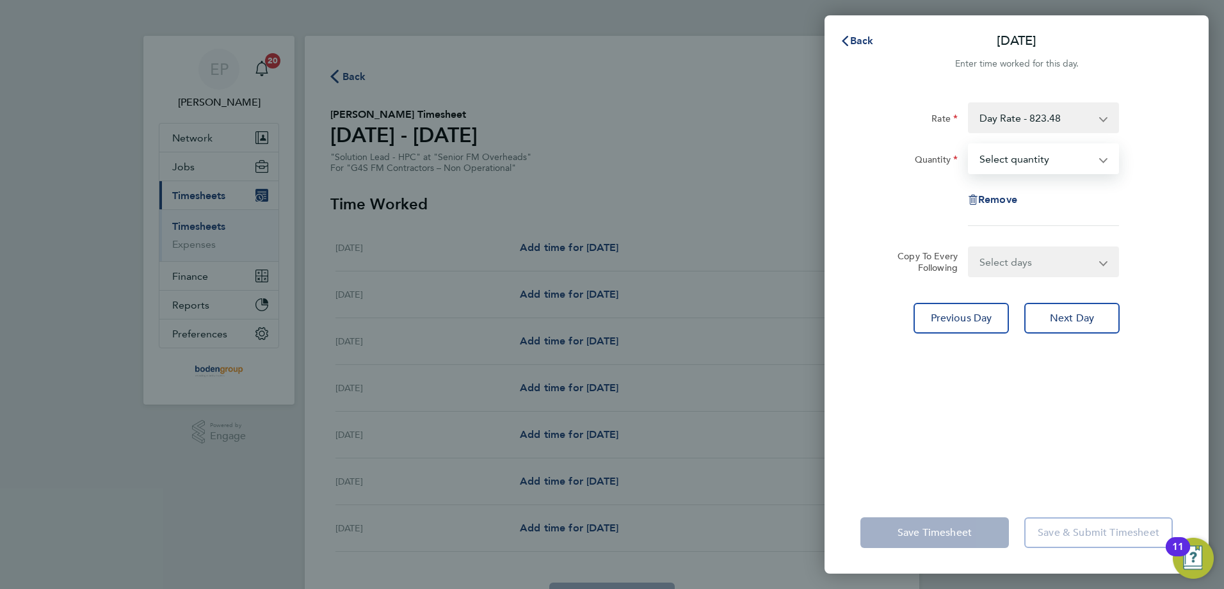
drag, startPoint x: 1051, startPoint y: 165, endPoint x: 1044, endPoint y: 174, distance: 11.9
click at [1051, 165] on select "Select quantity 0.5 1" at bounding box center [1035, 159] width 133 height 28
select select "1"
click at [969, 145] on select "Select quantity 0.5 1" at bounding box center [1035, 159] width 133 height 28
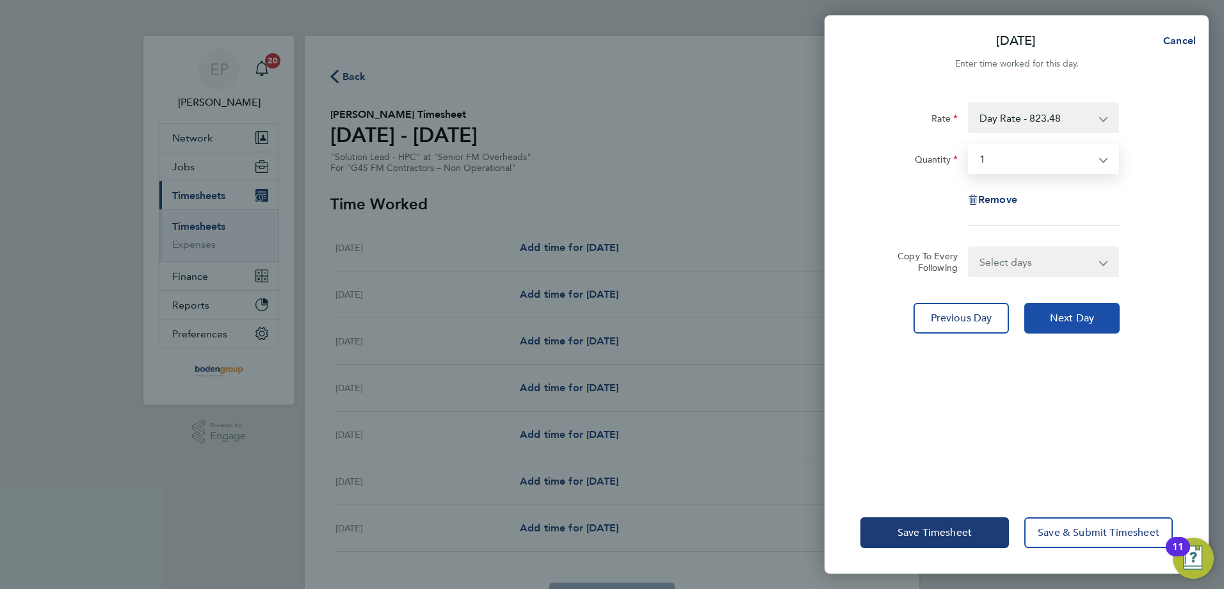
click at [1054, 314] on span "Next Day" at bounding box center [1072, 318] width 44 height 13
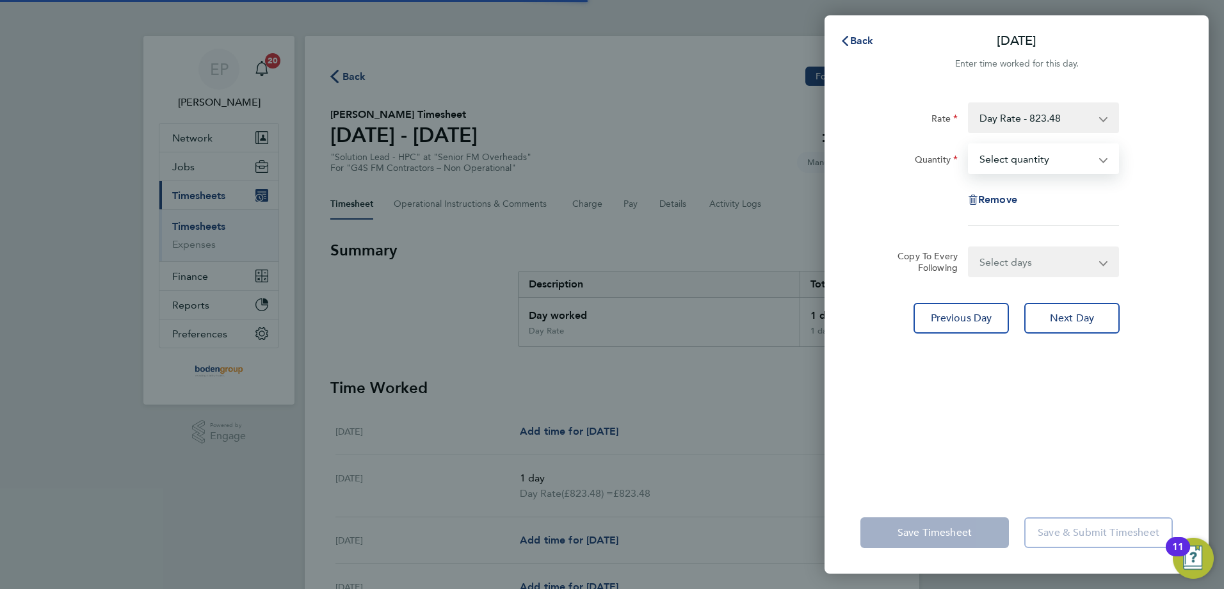
click at [1013, 157] on select "Select quantity 0.5 1" at bounding box center [1035, 159] width 133 height 28
select select "1"
click at [969, 145] on select "Select quantity 0.5 1" at bounding box center [1035, 159] width 133 height 28
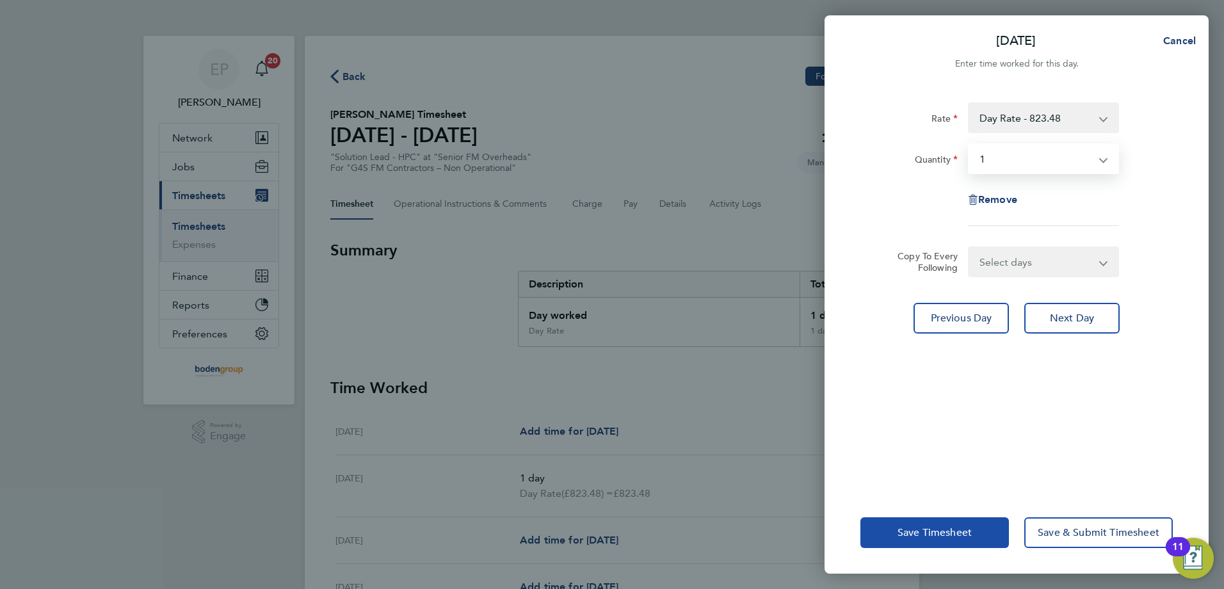
click at [907, 546] on button "Save Timesheet" at bounding box center [934, 532] width 149 height 31
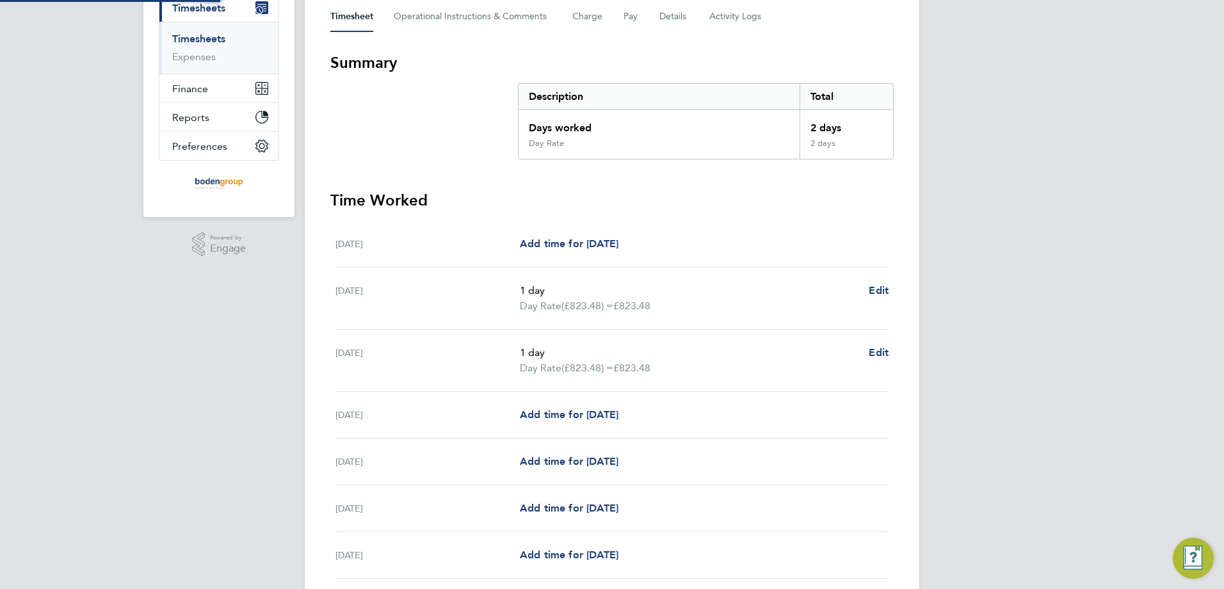
scroll to position [290, 0]
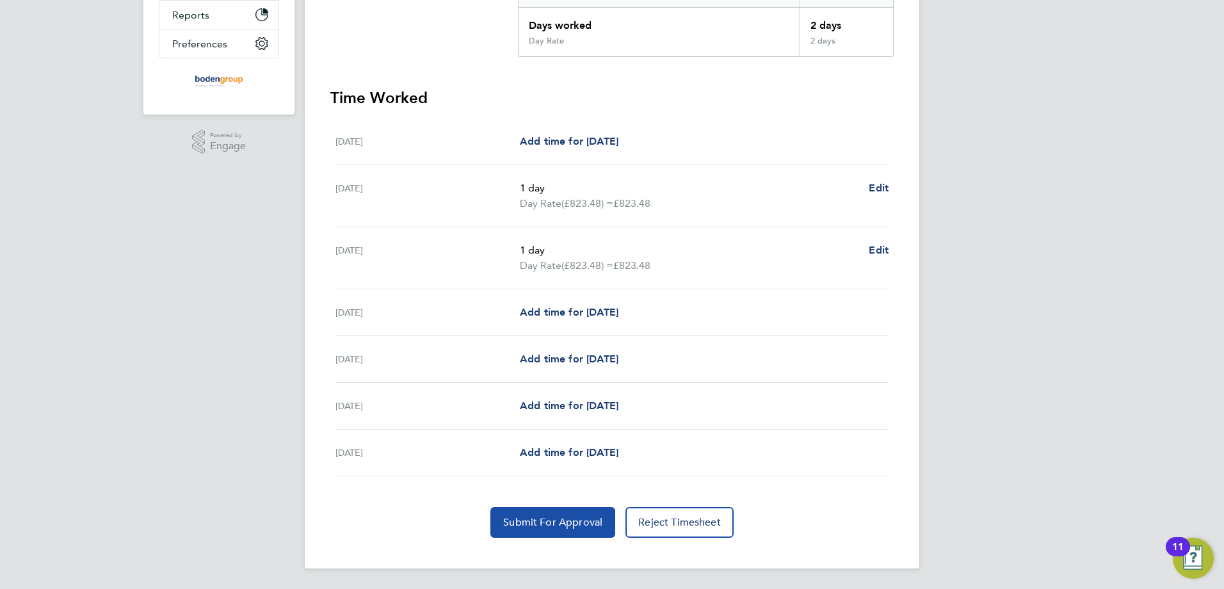
click at [547, 515] on button "Submit For Approval" at bounding box center [552, 522] width 125 height 31
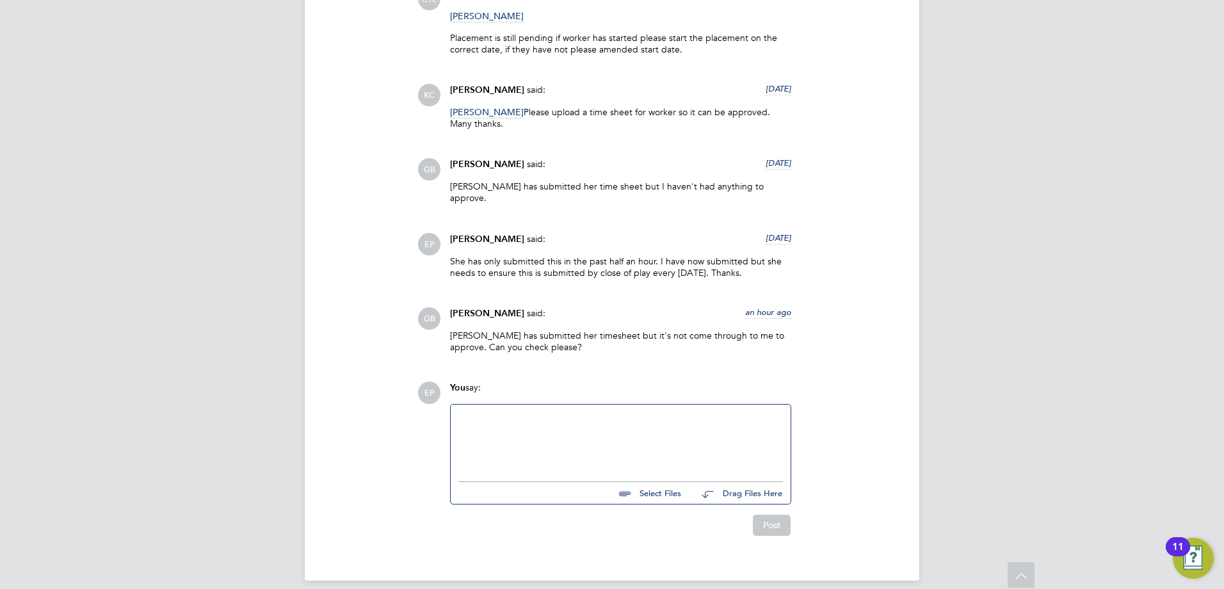
click at [491, 417] on div at bounding box center [620, 439] width 325 height 55
click at [765, 515] on button "Post" at bounding box center [772, 525] width 38 height 20
